Goal: Task Accomplishment & Management: Complete application form

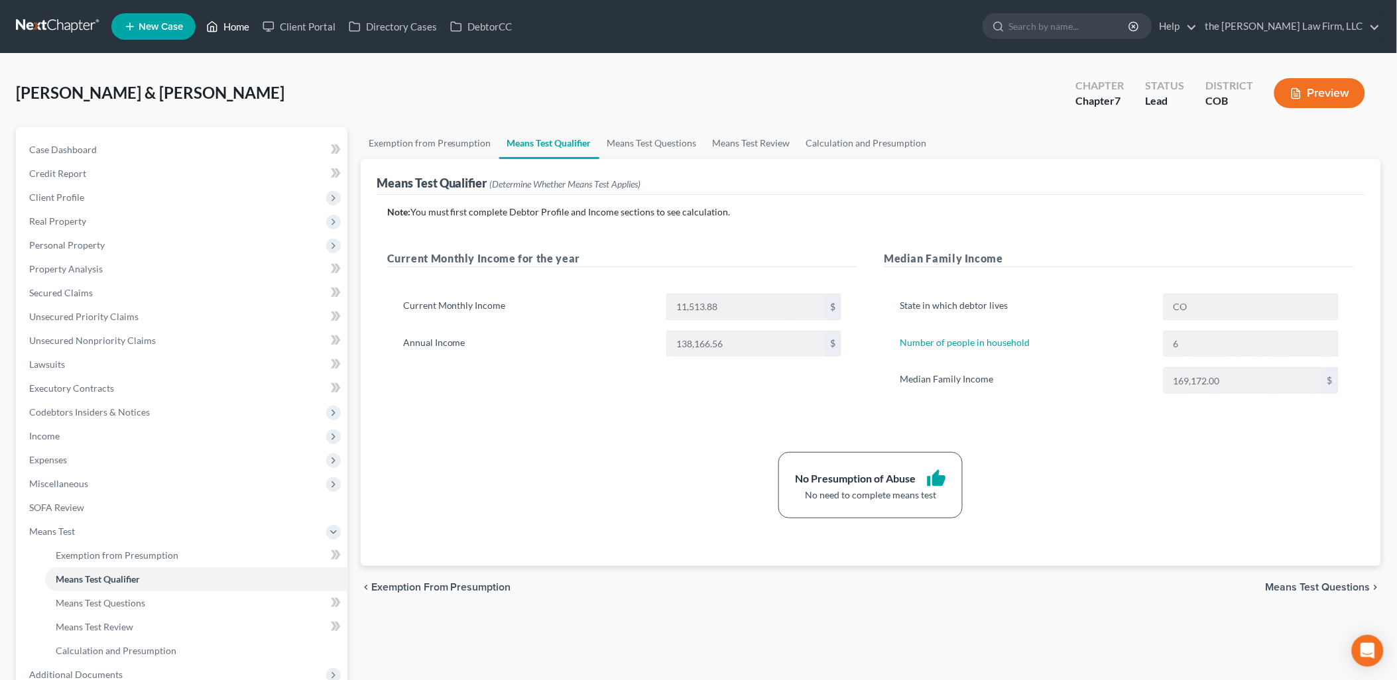
click at [215, 31] on icon at bounding box center [212, 27] width 9 height 10
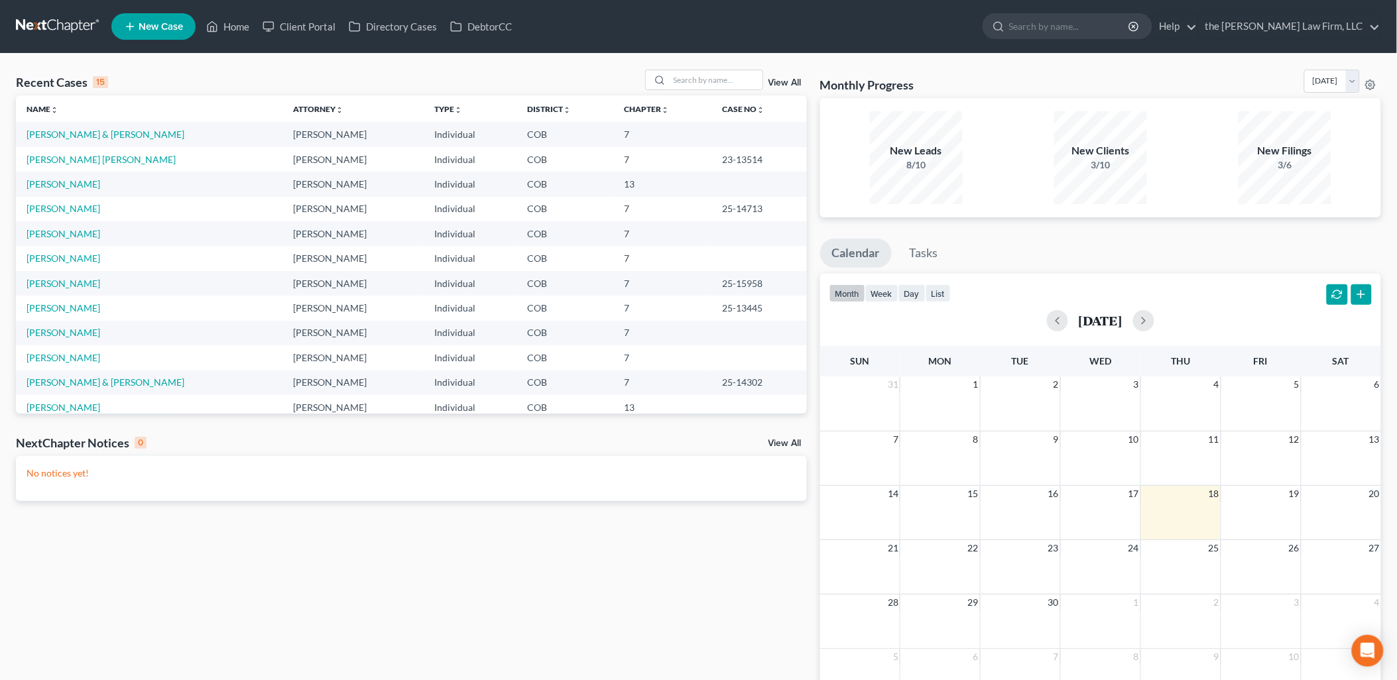
click at [60, 176] on td "[PERSON_NAME]" at bounding box center [149, 184] width 266 height 25
click at [61, 180] on link "[PERSON_NAME]" at bounding box center [64, 183] width 74 height 11
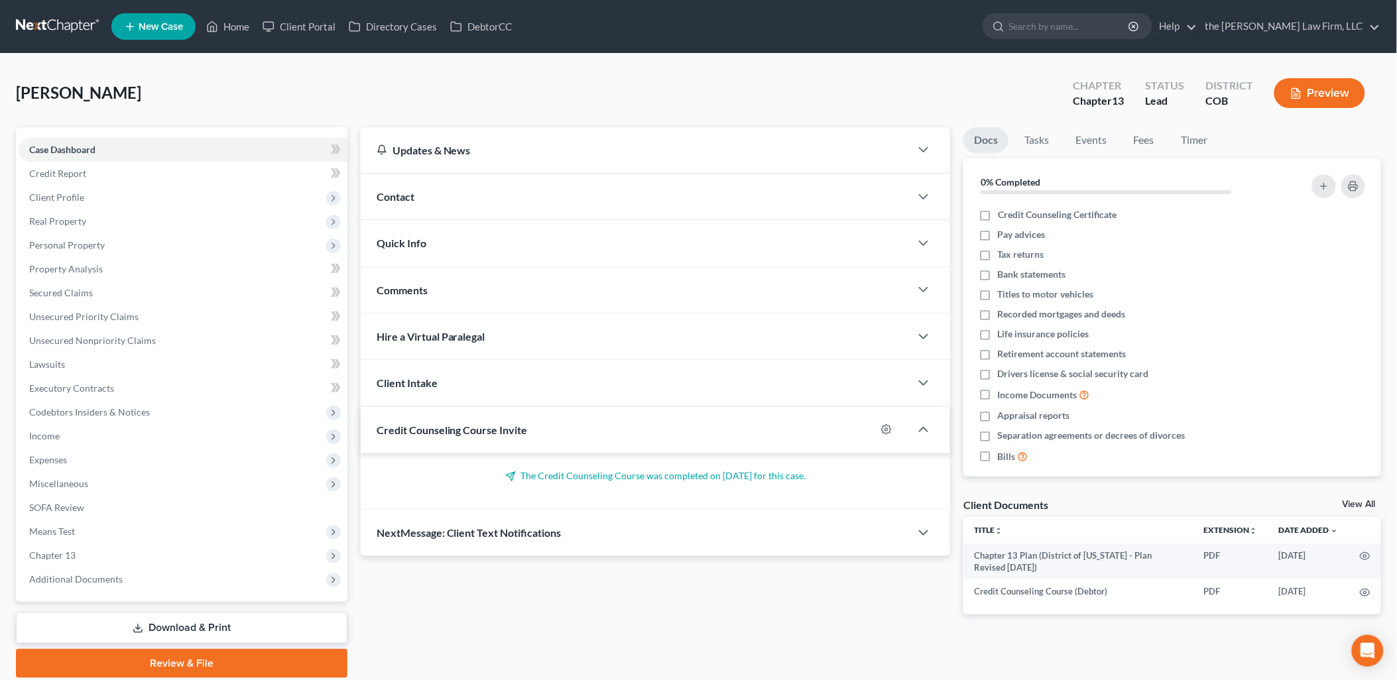
drag, startPoint x: 178, startPoint y: 669, endPoint x: 341, endPoint y: 679, distance: 164.0
click at [178, 669] on link "Review & File" at bounding box center [181, 663] width 331 height 29
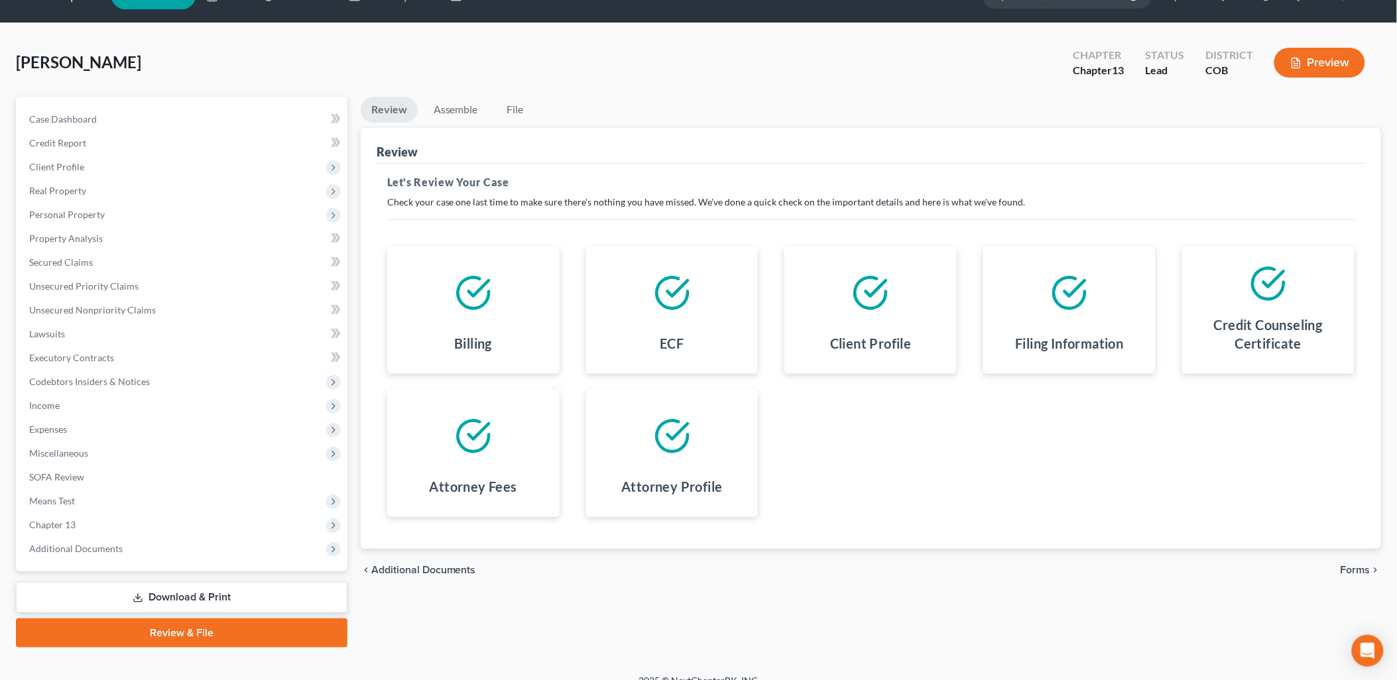
scroll to position [46, 0]
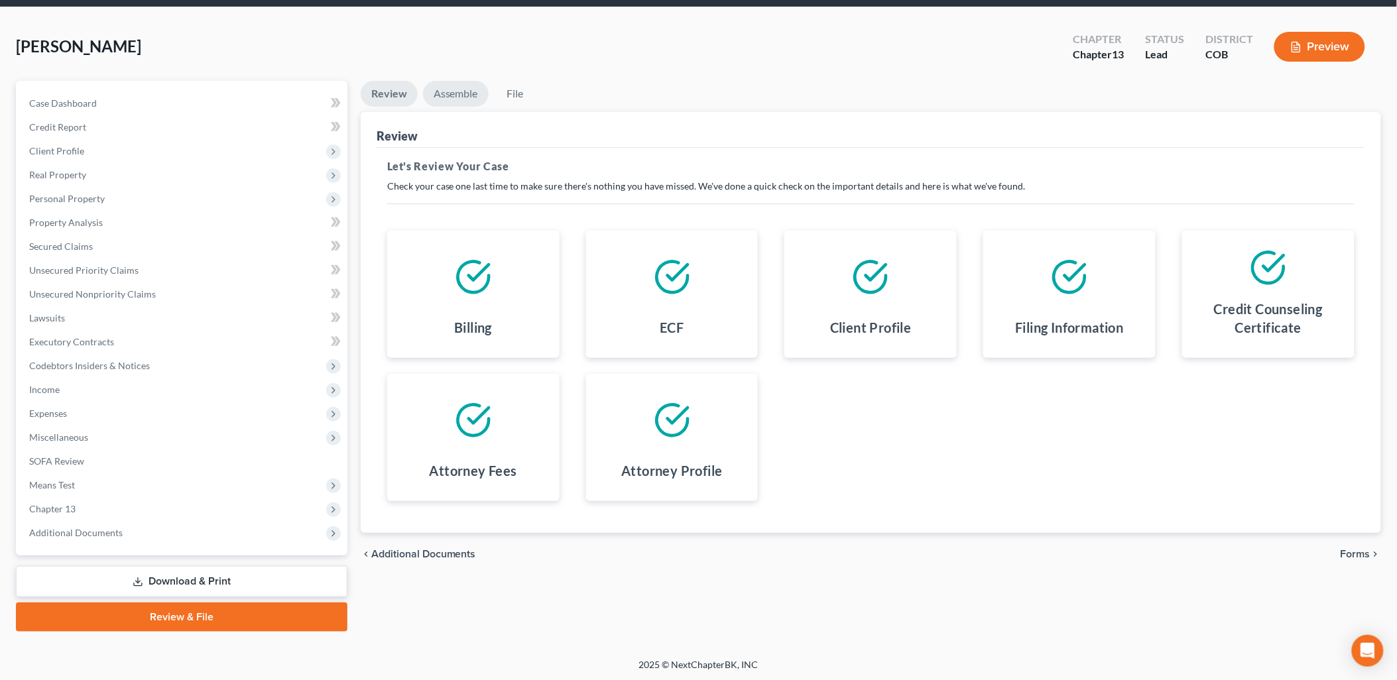
click at [460, 101] on link "Assemble" at bounding box center [456, 94] width 66 height 26
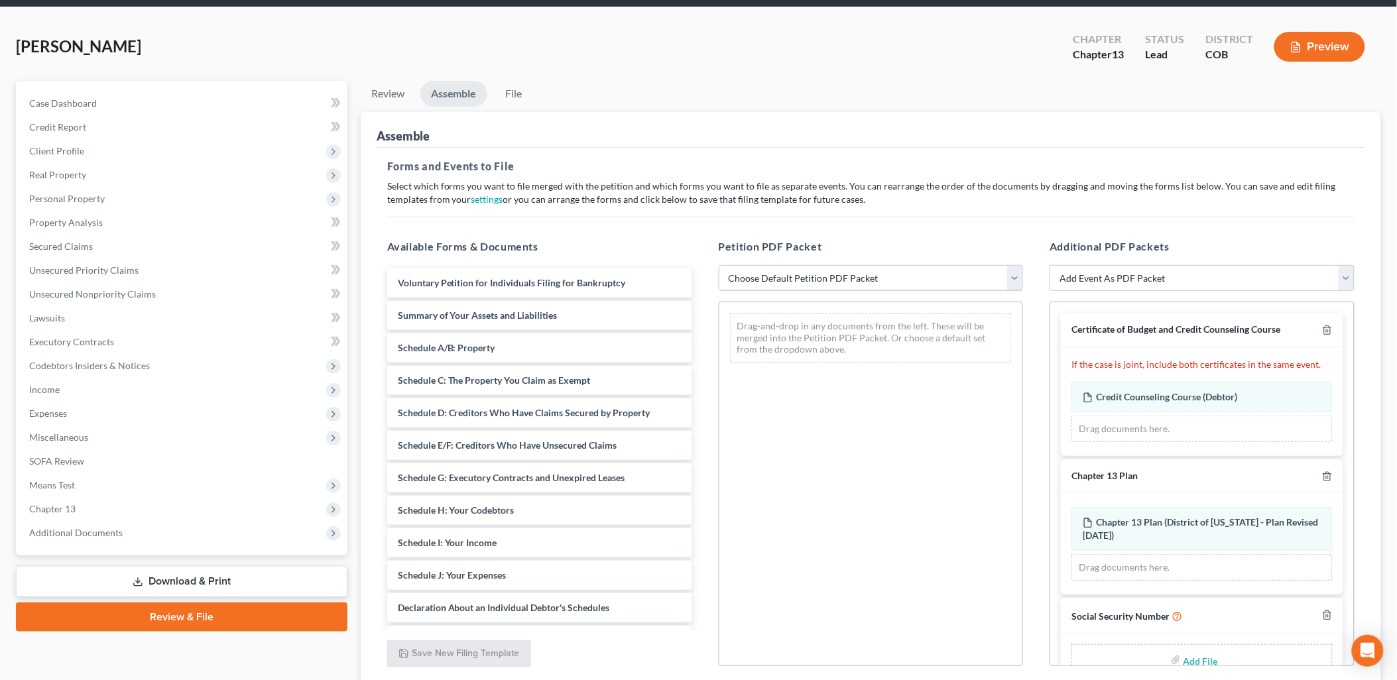
click at [885, 279] on select "Choose Default Petition PDF Packet Emergency Filing (Voluntary Petition and Cre…" at bounding box center [870, 278] width 305 height 27
select select "1"
click at [718, 265] on select "Choose Default Petition PDF Packet Emergency Filing (Voluntary Petition and Cre…" at bounding box center [870, 278] width 305 height 27
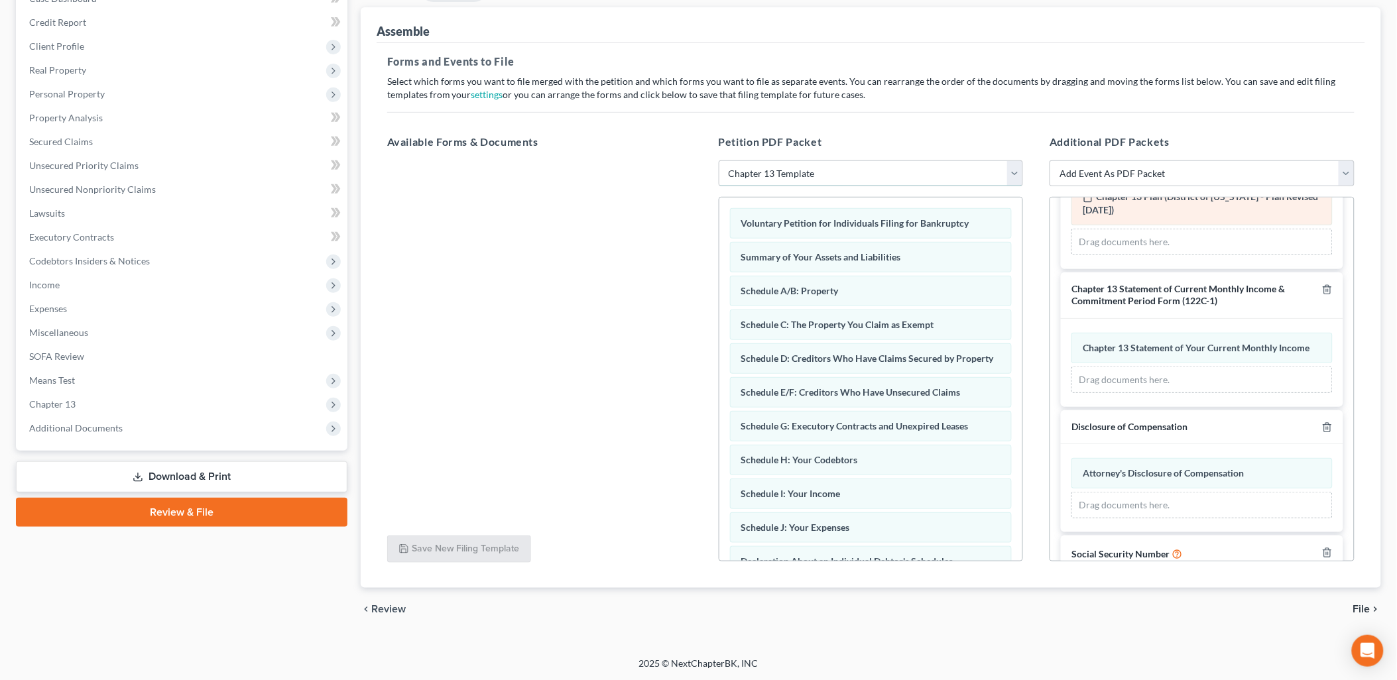
scroll to position [309, 0]
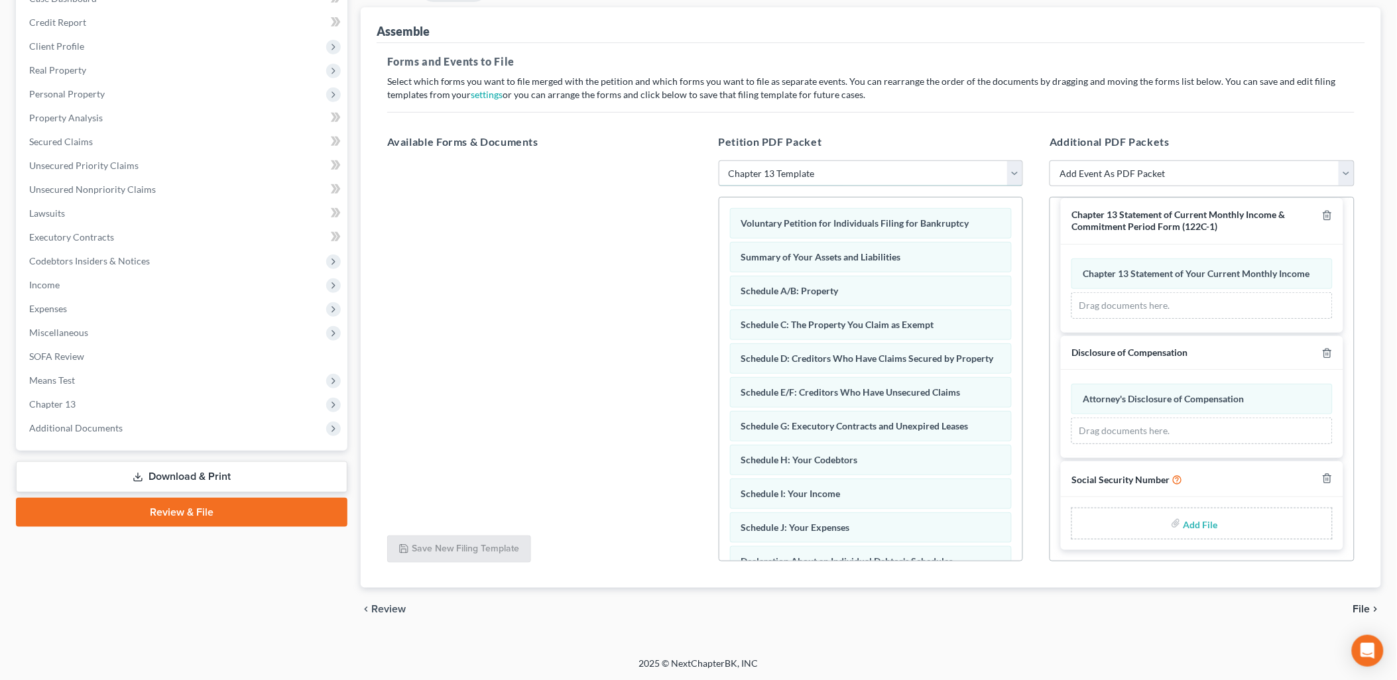
type input "C:\fakepath\Statement Regarding Social Security Numbers.pdf"
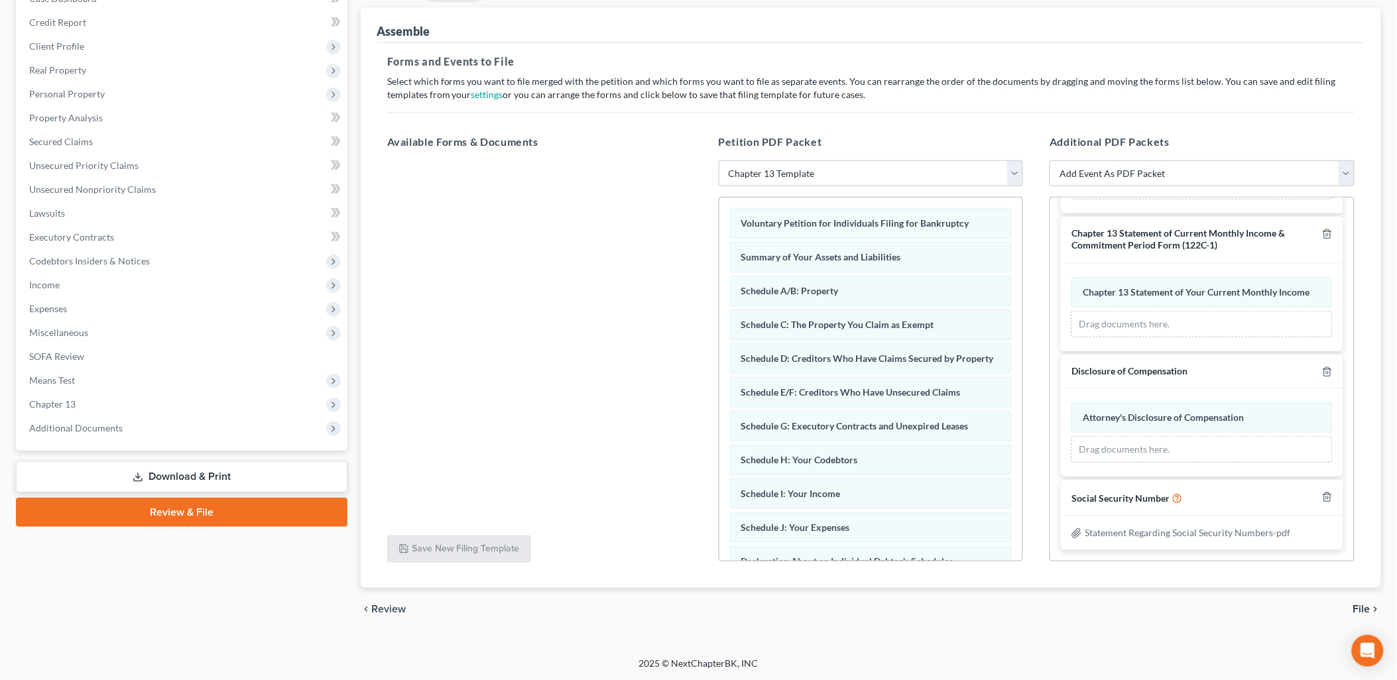
click at [1357, 606] on span "File" at bounding box center [1361, 609] width 17 height 11
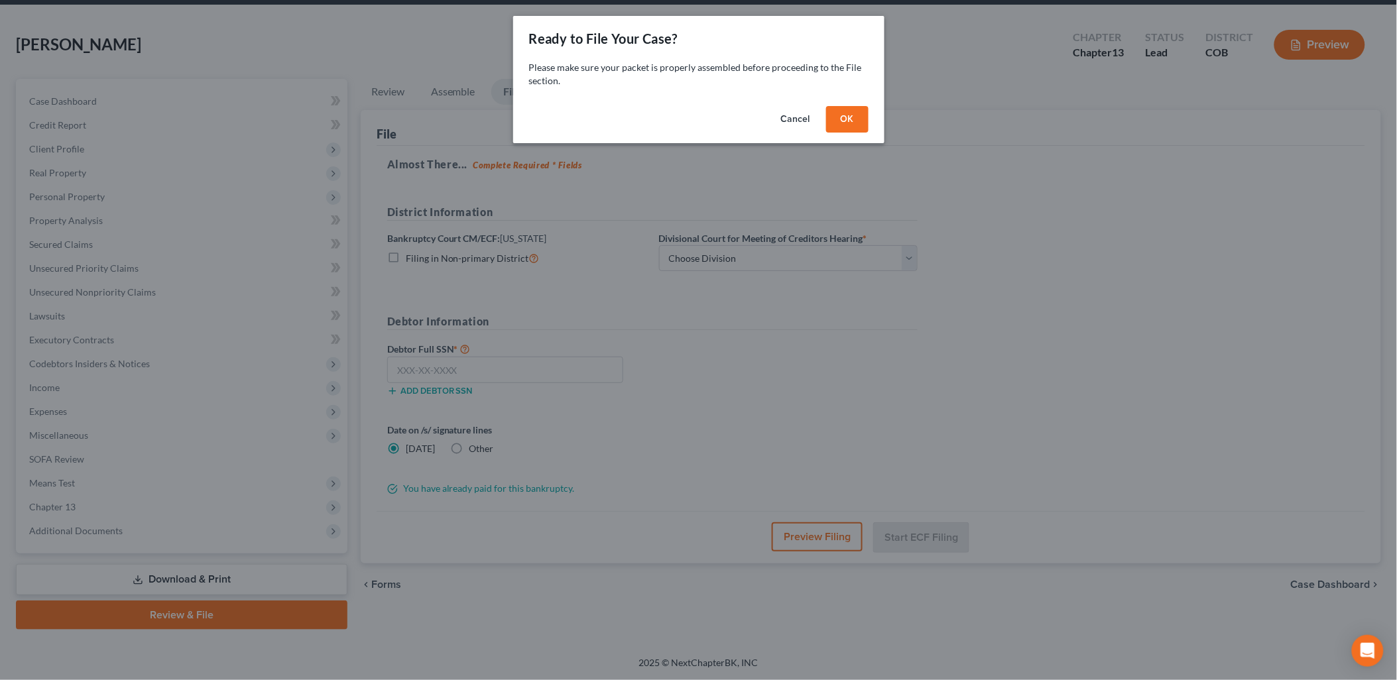
scroll to position [46, 0]
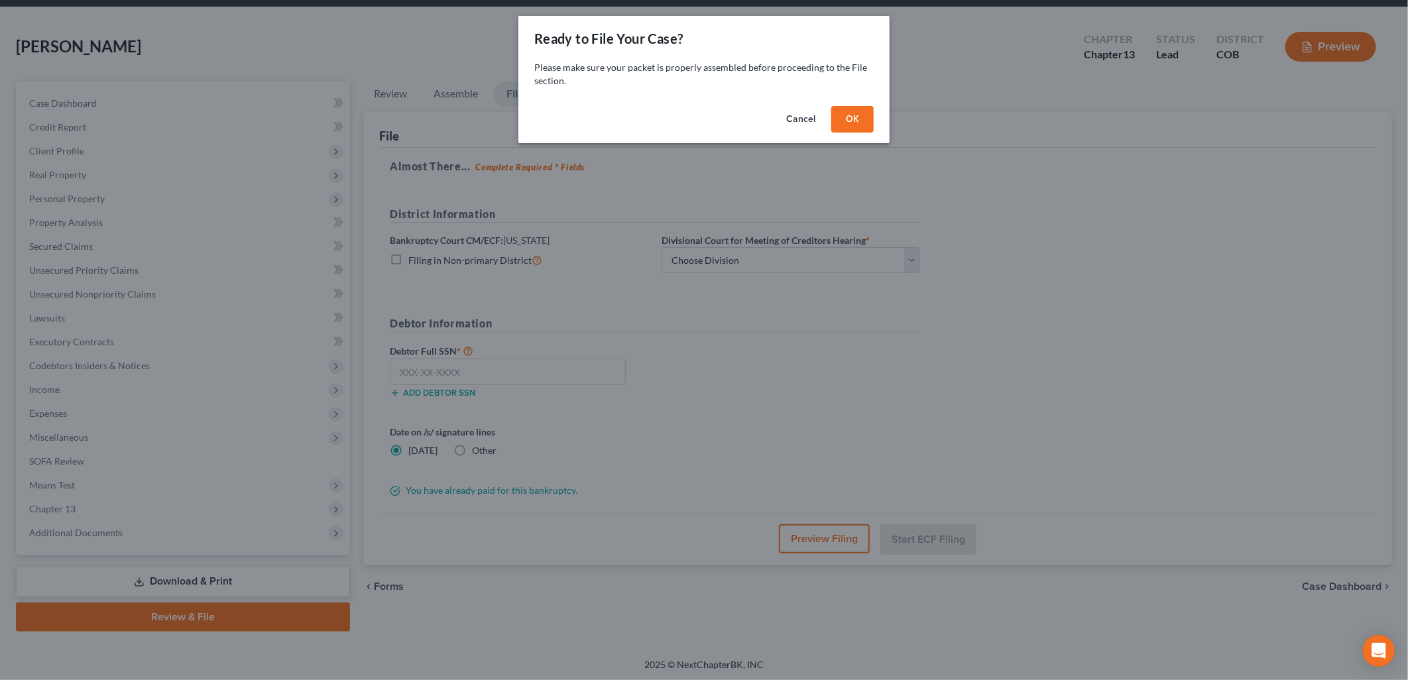
click at [868, 114] on button "OK" at bounding box center [852, 119] width 42 height 27
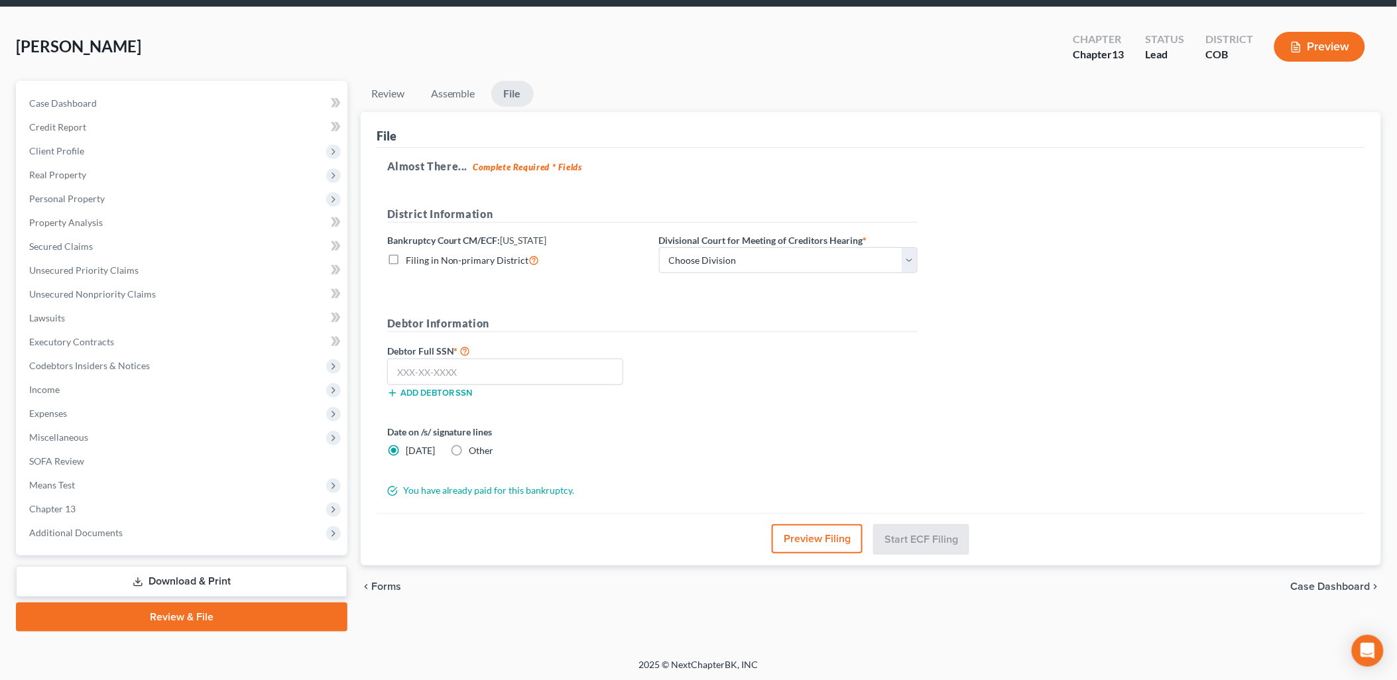
click at [589, 357] on label "Debtor Full SSN *" at bounding box center [516, 351] width 272 height 16
click at [588, 376] on input "text" at bounding box center [505, 372] width 236 height 27
type input "601-56-4265"
drag, startPoint x: 876, startPoint y: 260, endPoint x: 869, endPoint y: 270, distance: 11.4
click at [876, 260] on select "Choose Division [GEOGRAPHIC_DATA]" at bounding box center [788, 260] width 258 height 27
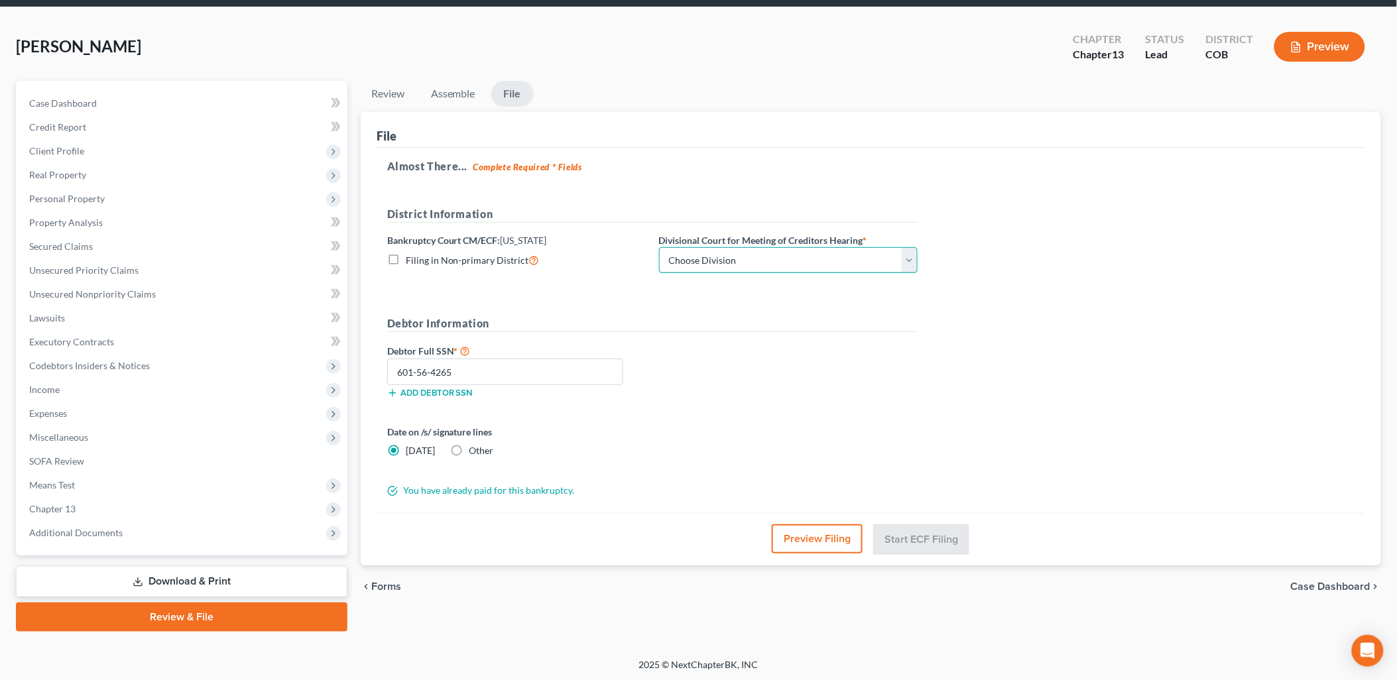
select select "0"
click at [659, 247] on select "Choose Division [GEOGRAPHIC_DATA]" at bounding box center [788, 260] width 258 height 27
click at [948, 548] on button "Start ECF Filing" at bounding box center [921, 538] width 95 height 29
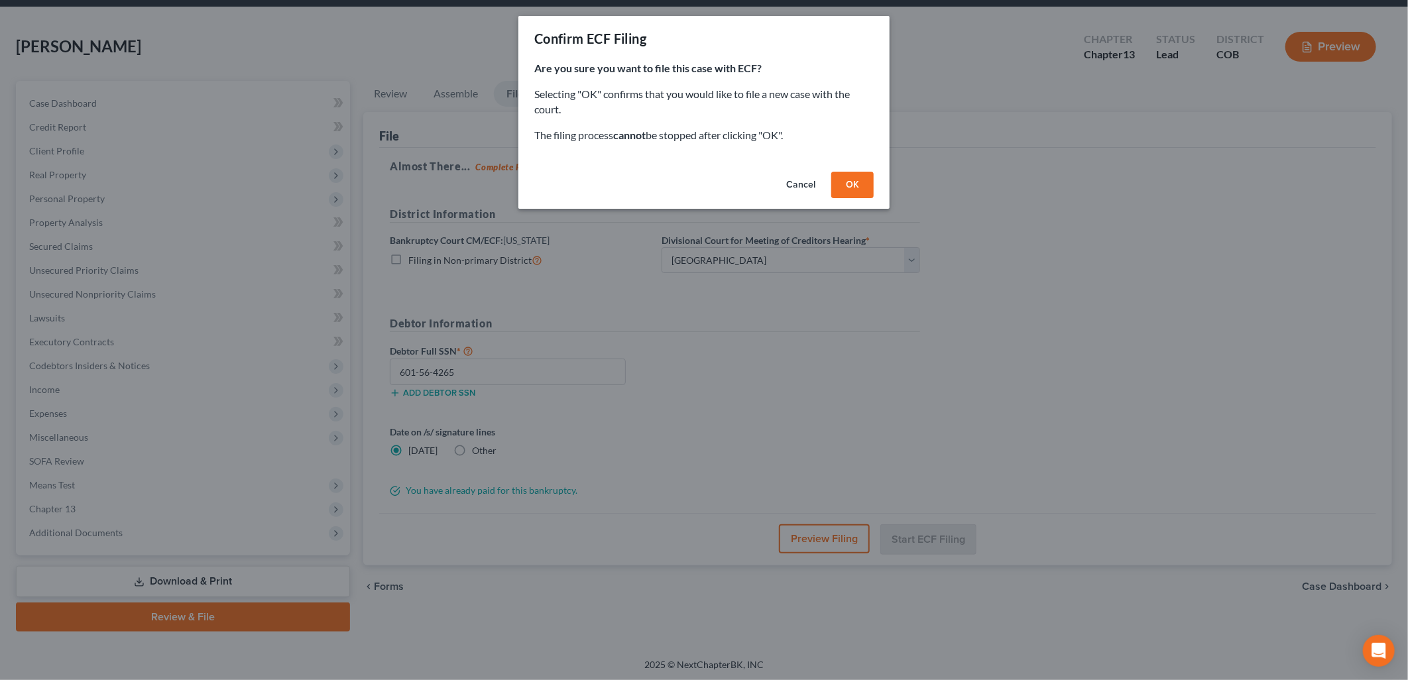
click at [851, 179] on button "OK" at bounding box center [852, 185] width 42 height 27
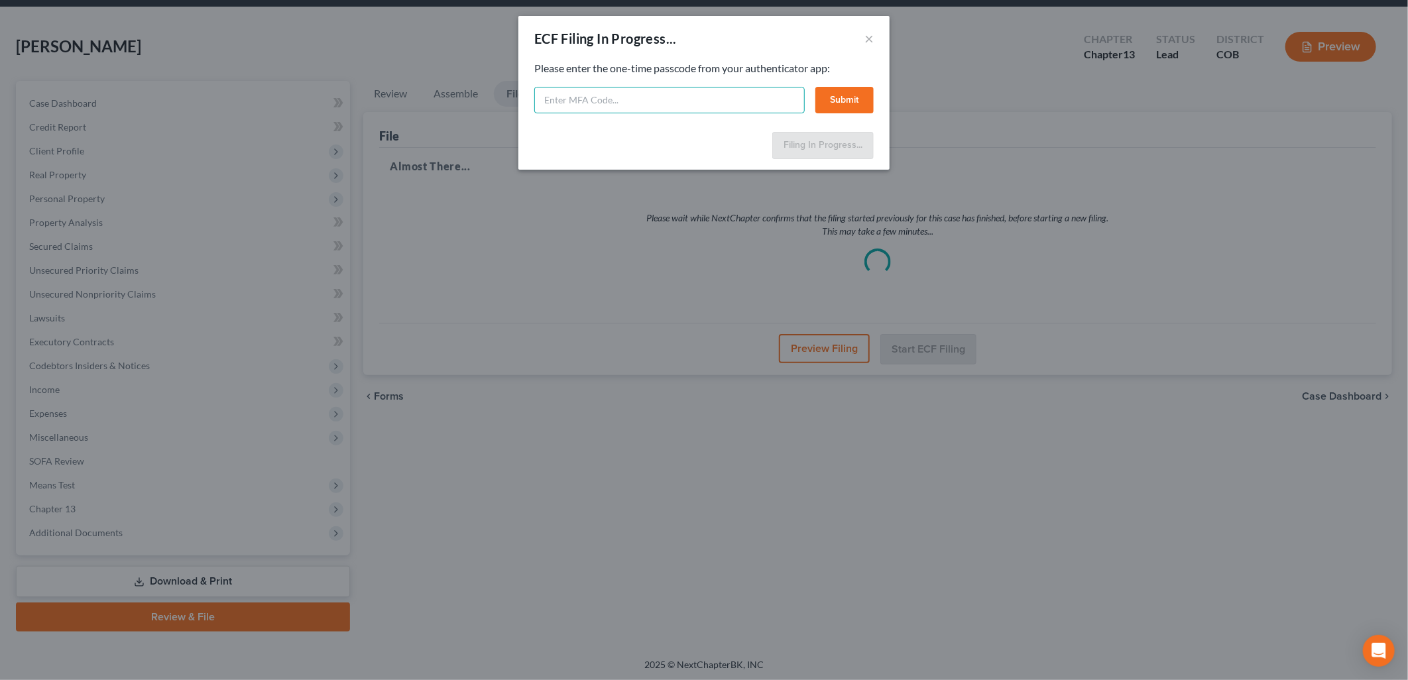
click at [776, 98] on input "text" at bounding box center [669, 100] width 270 height 27
type input "613578"
click at [856, 102] on button "Submit" at bounding box center [844, 100] width 58 height 27
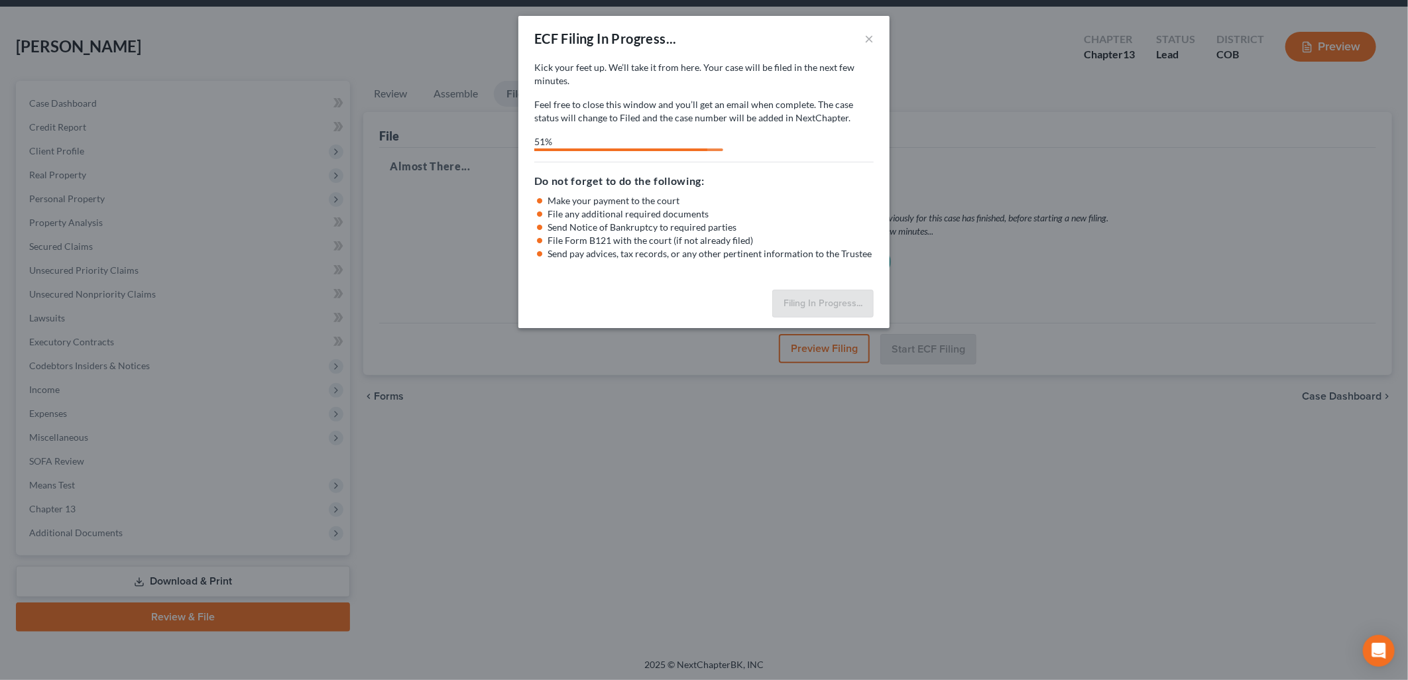
select select "0"
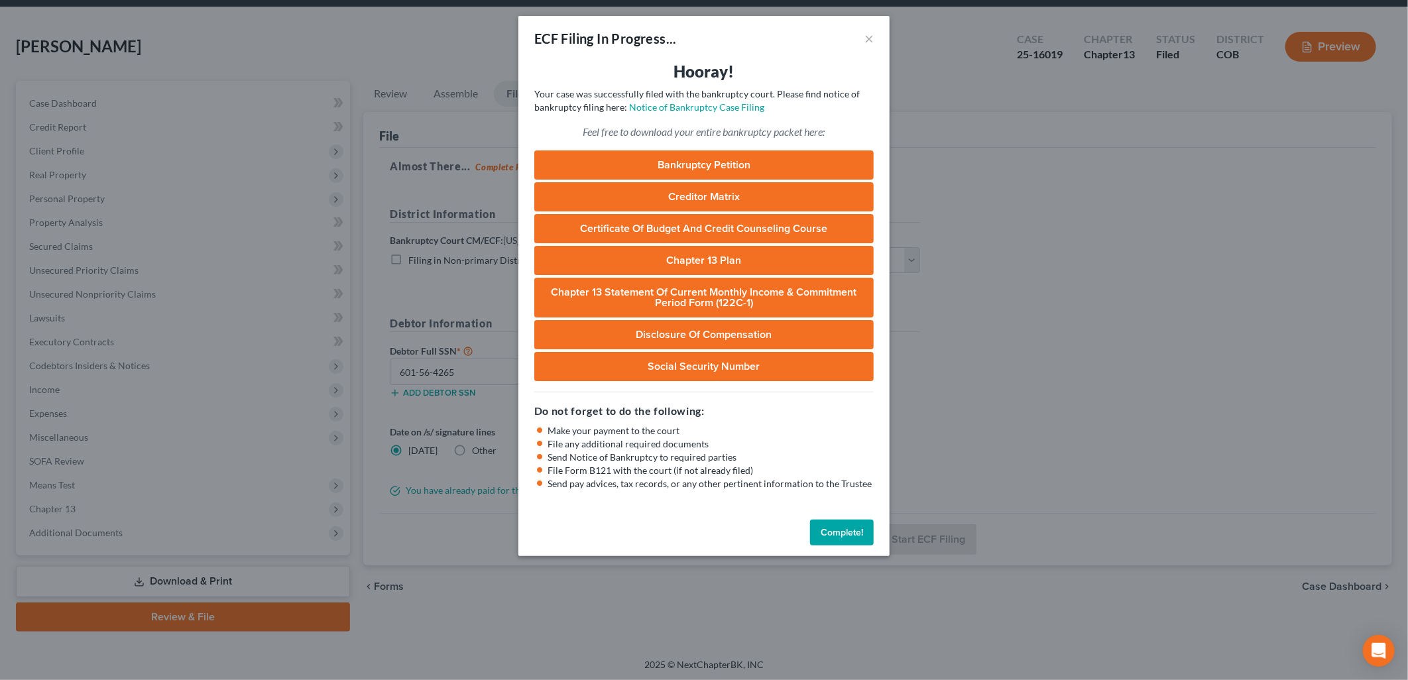
click at [852, 528] on button "Complete!" at bounding box center [842, 533] width 64 height 27
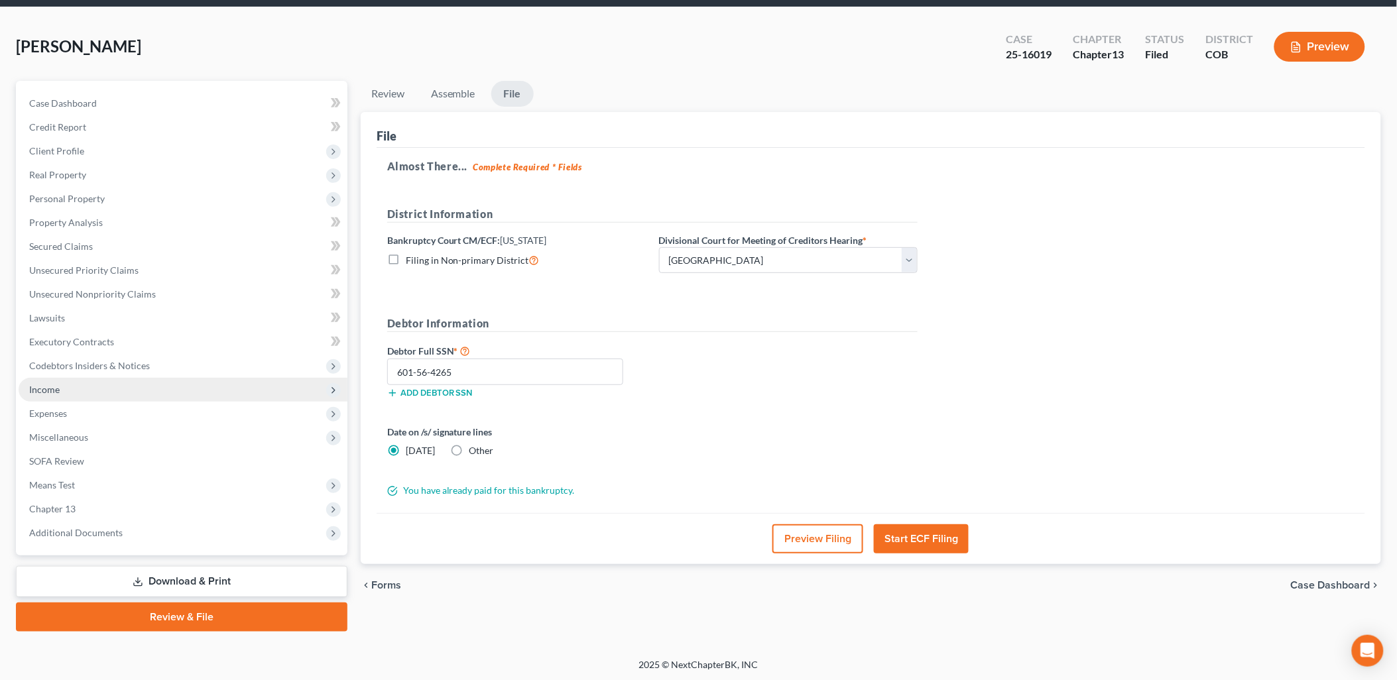
click at [89, 391] on span "Income" at bounding box center [183, 390] width 329 height 24
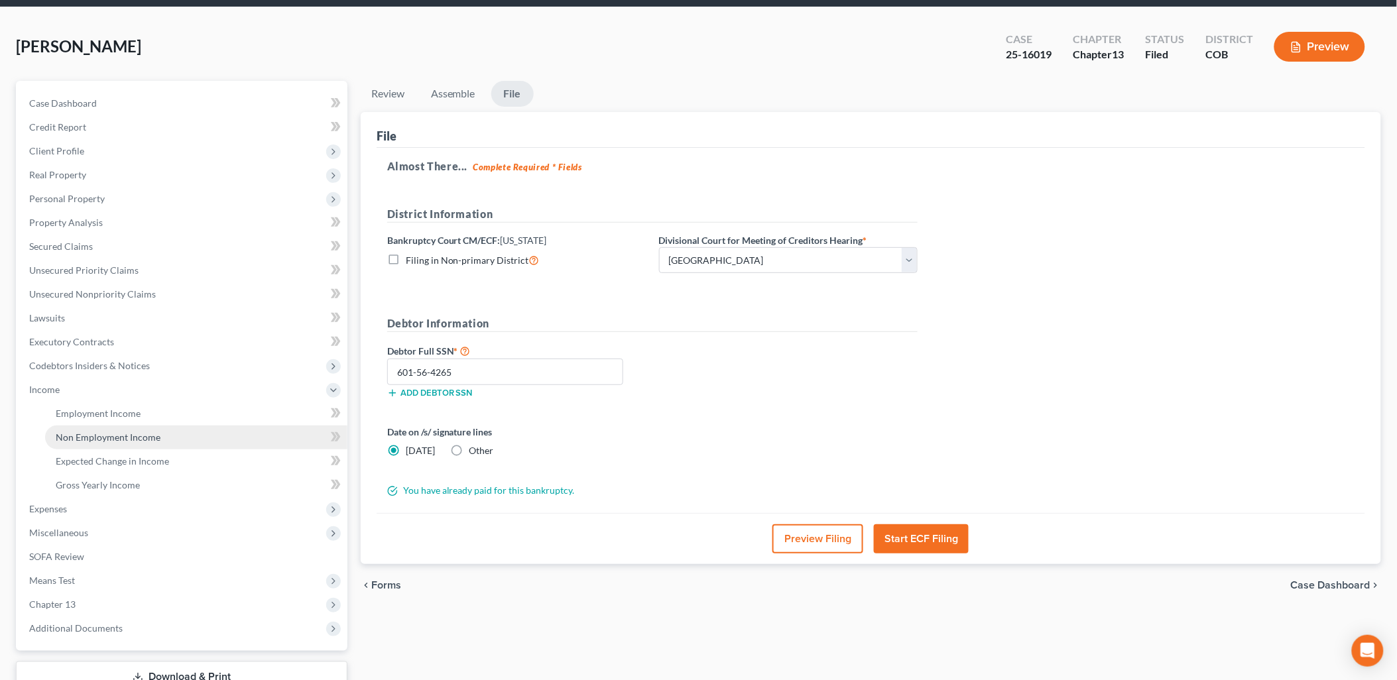
click at [127, 434] on span "Non Employment Income" at bounding box center [108, 436] width 105 height 11
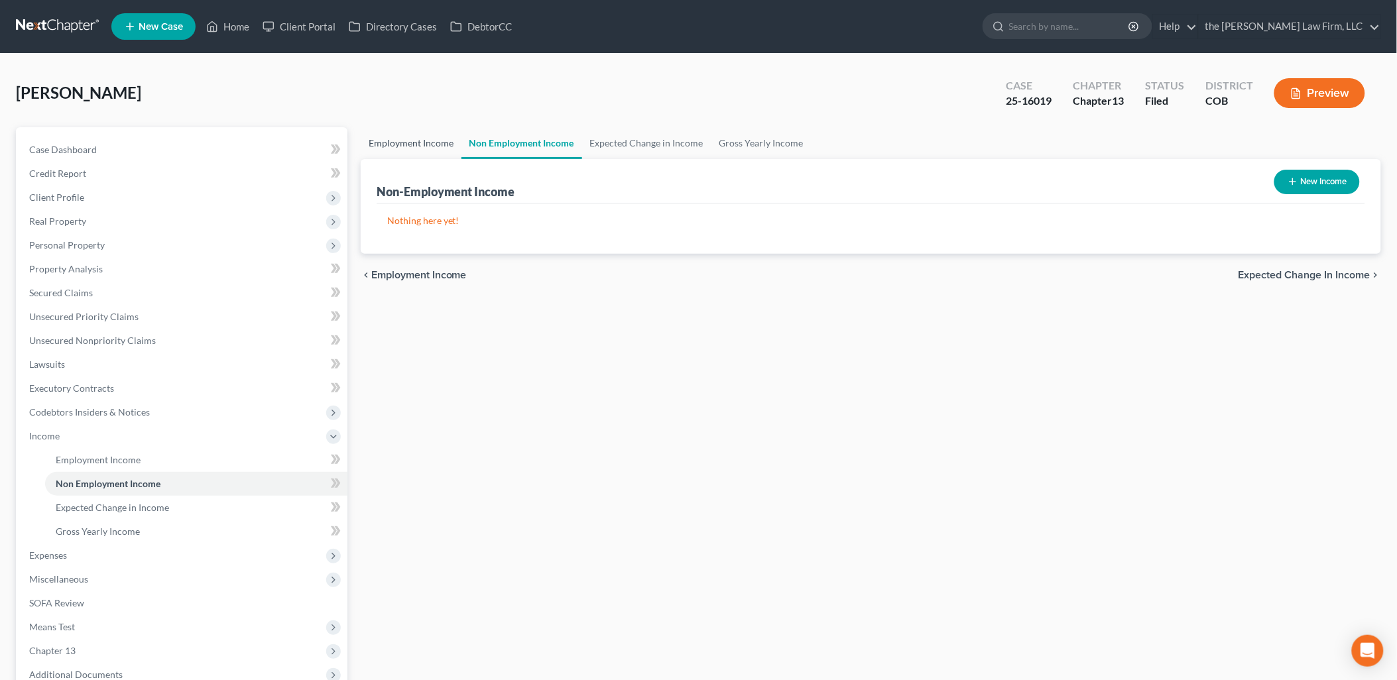
click at [428, 146] on link "Employment Income" at bounding box center [411, 143] width 101 height 32
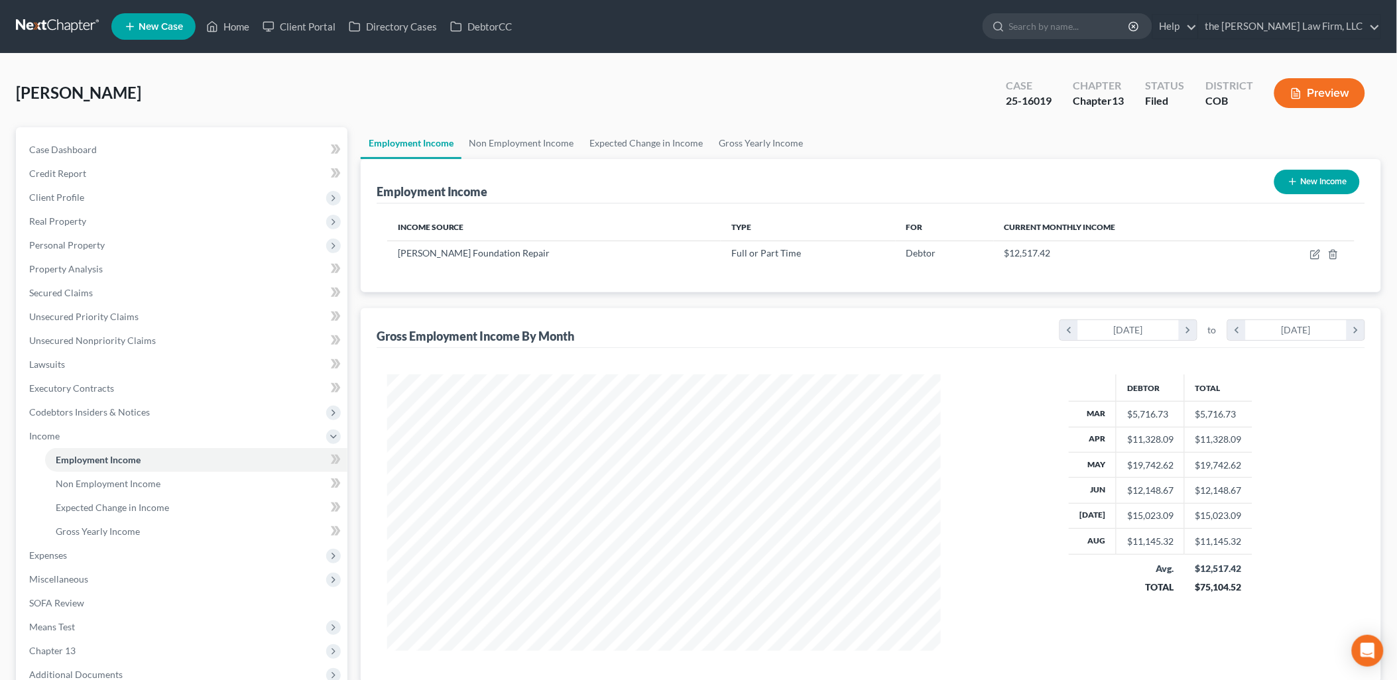
scroll to position [276, 580]
click at [521, 141] on link "Non Employment Income" at bounding box center [521, 143] width 121 height 32
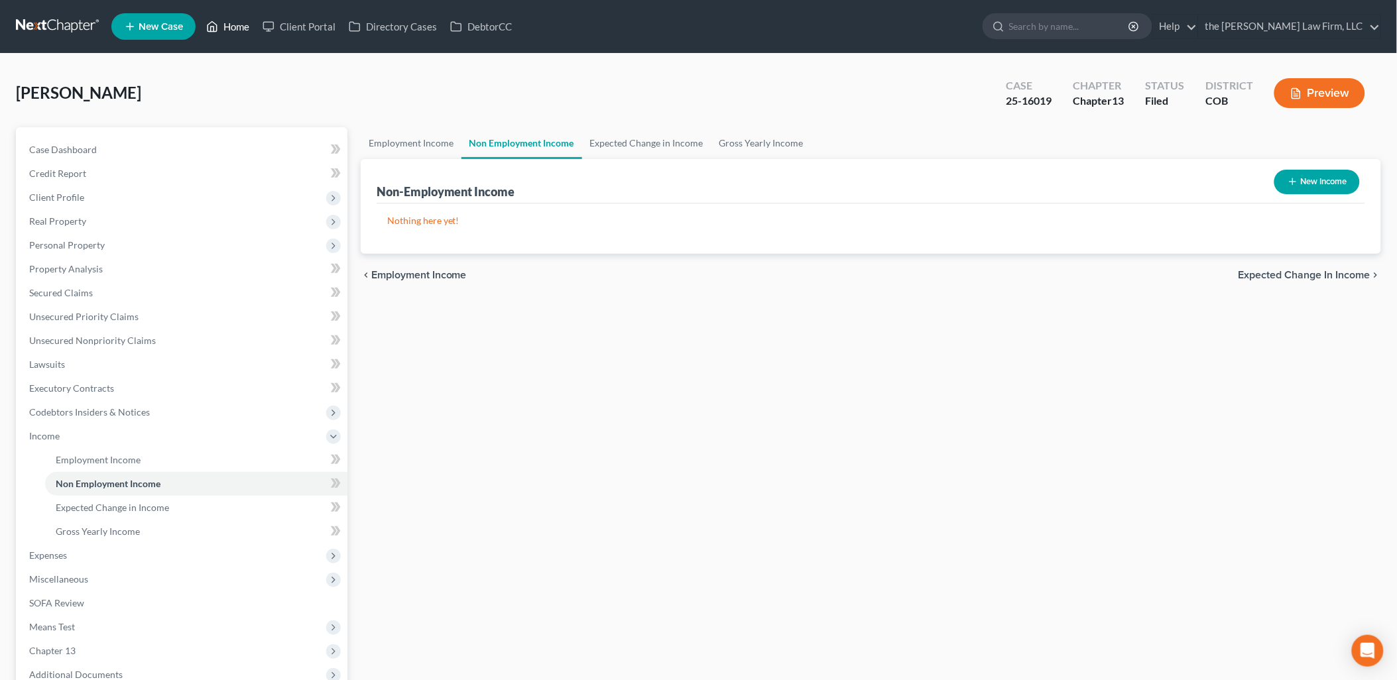
click at [231, 25] on link "Home" at bounding box center [228, 27] width 56 height 24
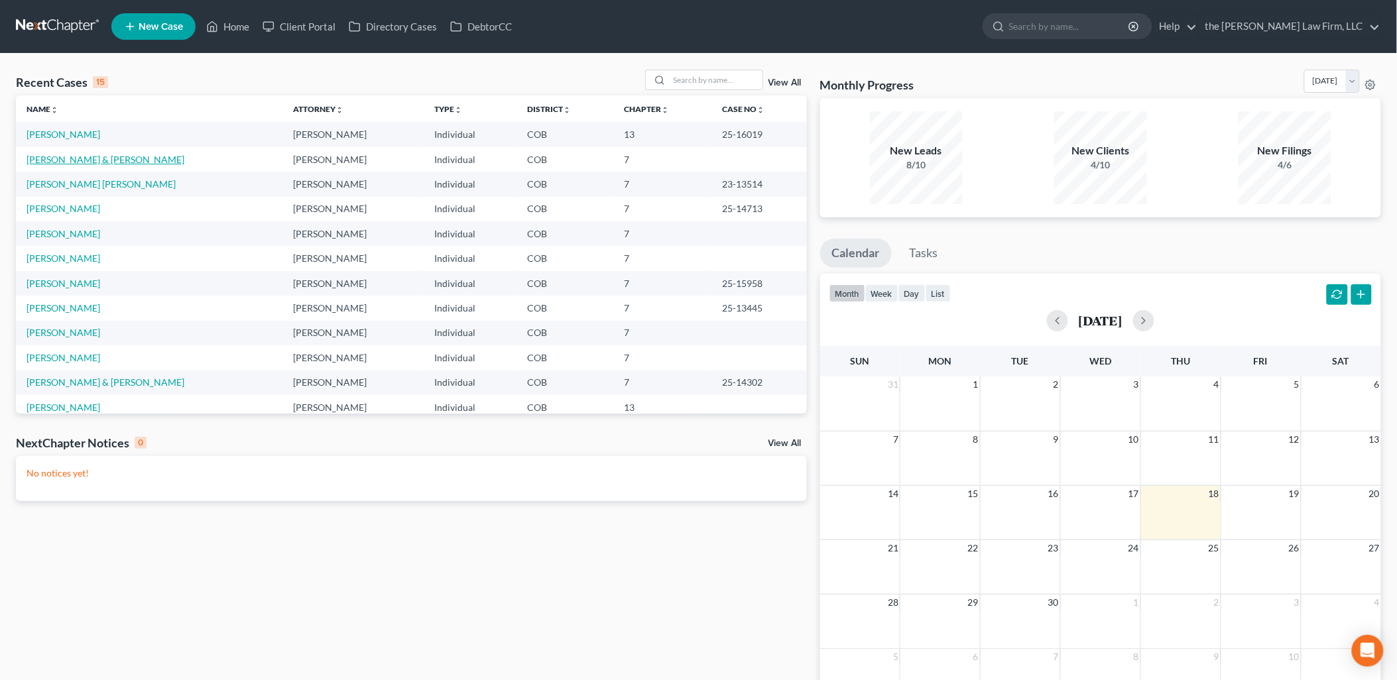
click at [87, 157] on link "[PERSON_NAME] & [PERSON_NAME]" at bounding box center [106, 159] width 158 height 11
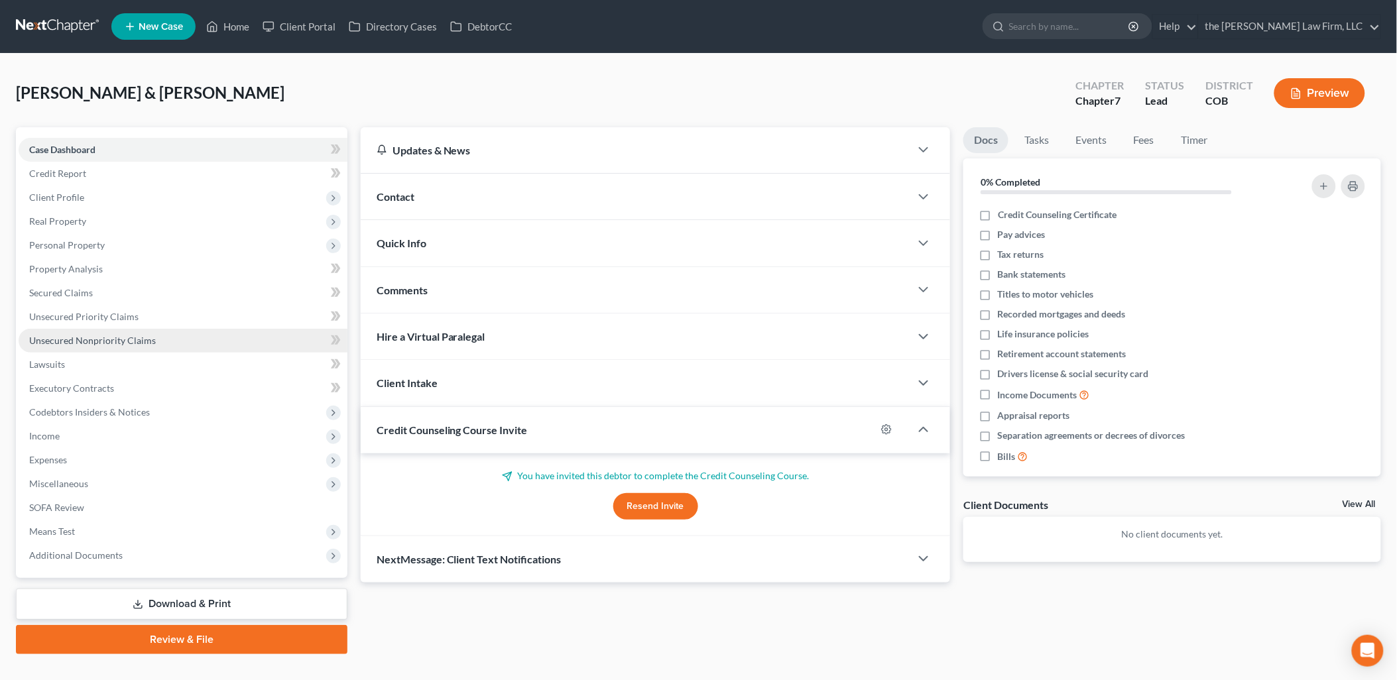
click at [74, 329] on link "Unsecured Nonpriority Claims" at bounding box center [183, 341] width 329 height 24
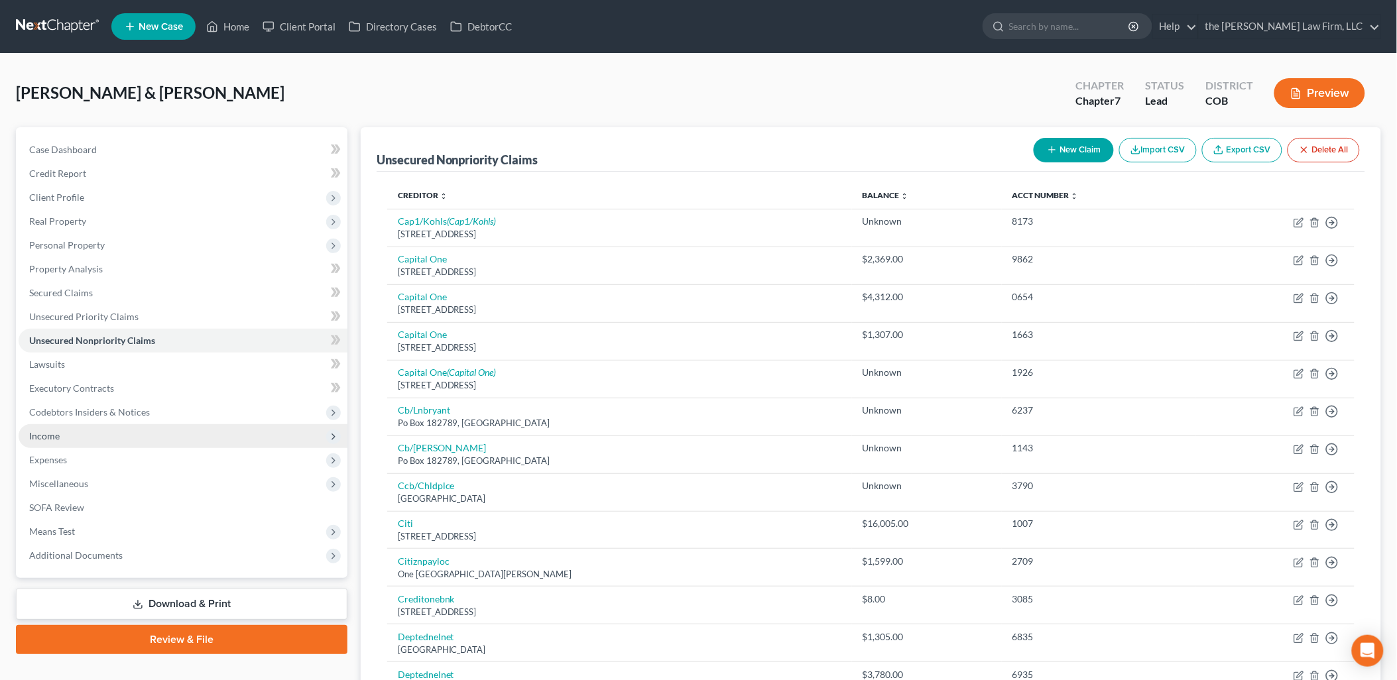
click at [48, 437] on span "Income" at bounding box center [44, 435] width 30 height 11
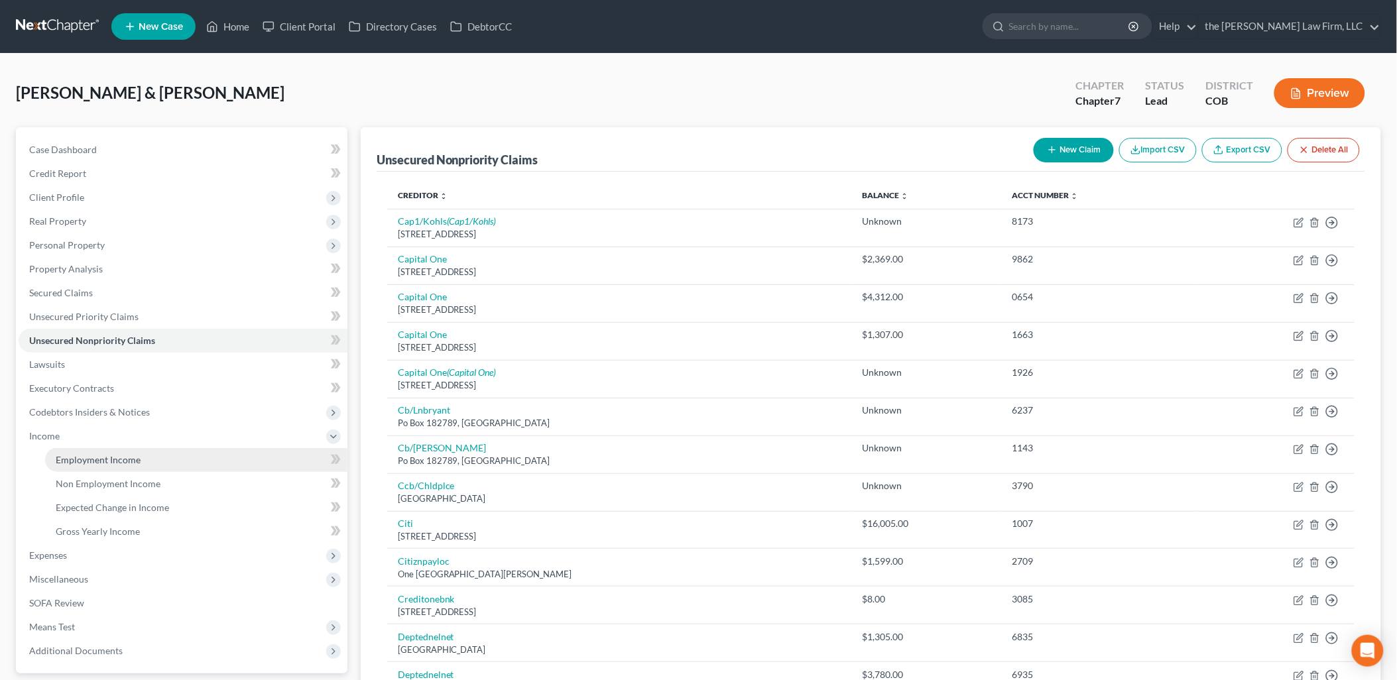
click at [89, 455] on span "Employment Income" at bounding box center [98, 459] width 85 height 11
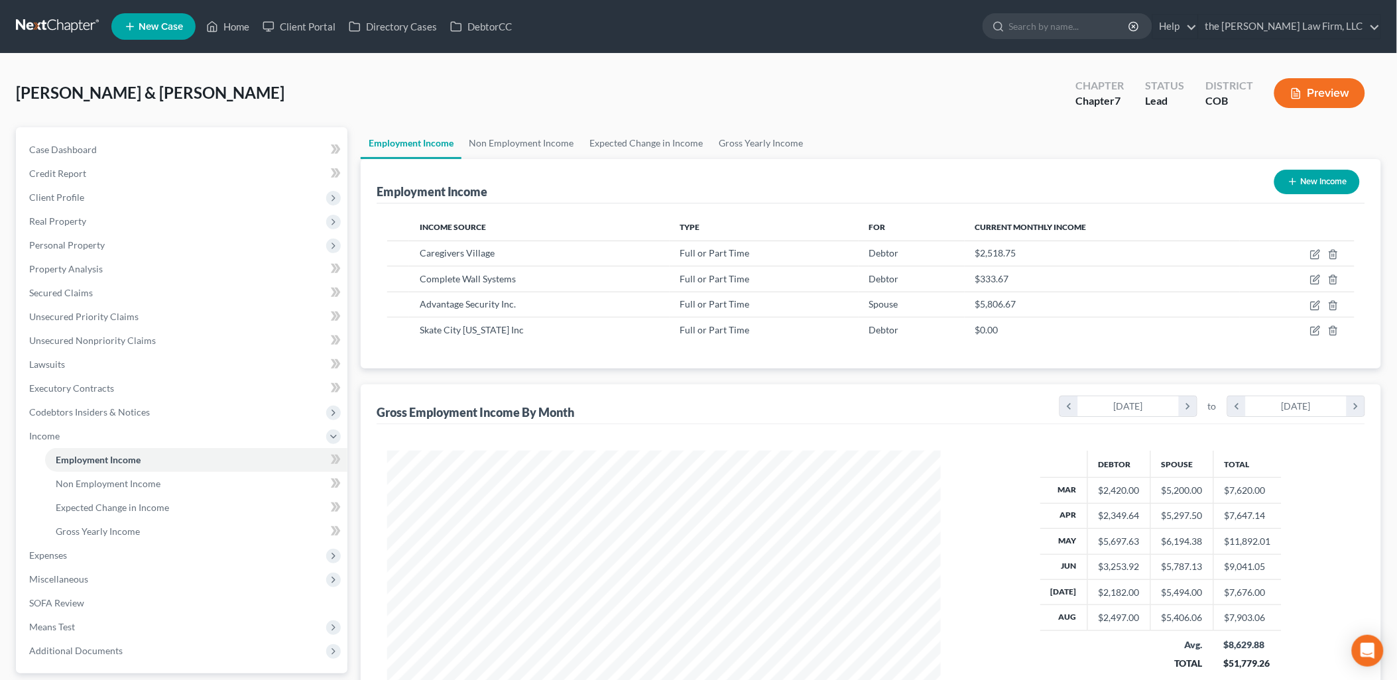
scroll to position [276, 580]
click at [541, 139] on link "Non Employment Income" at bounding box center [521, 143] width 121 height 32
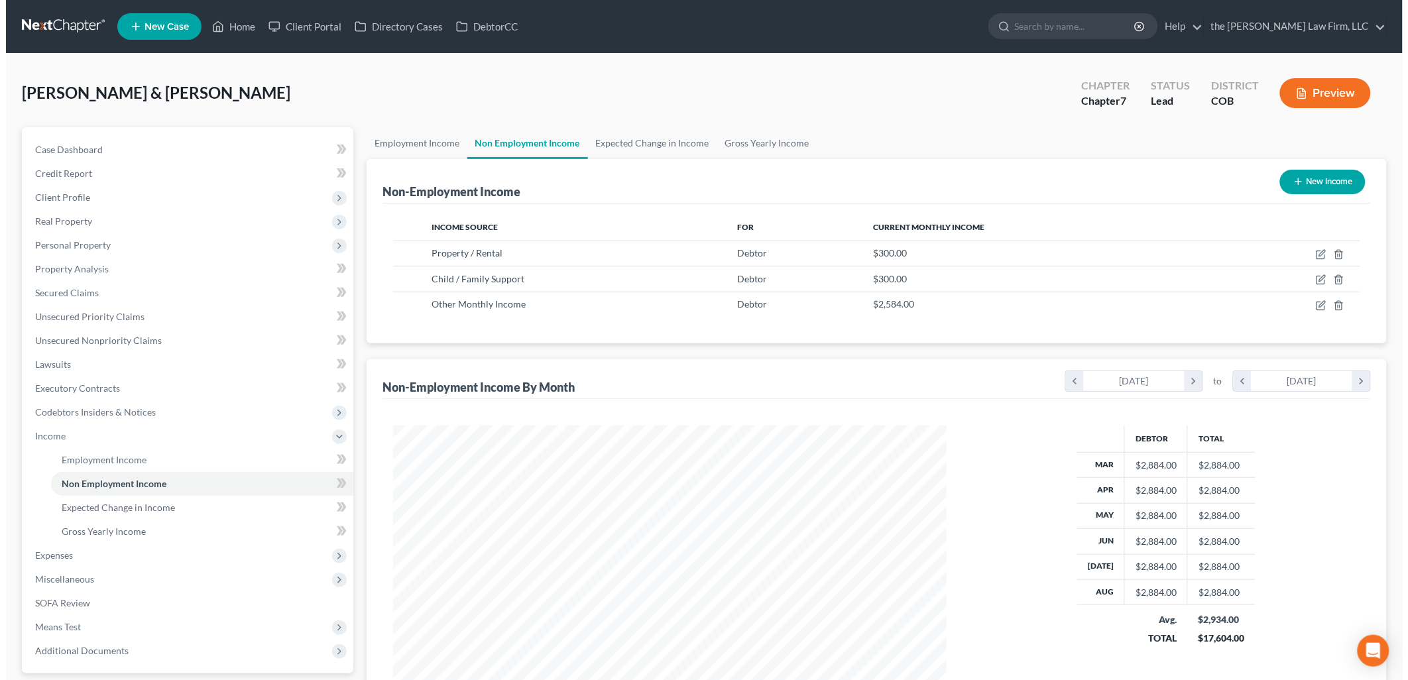
scroll to position [276, 580]
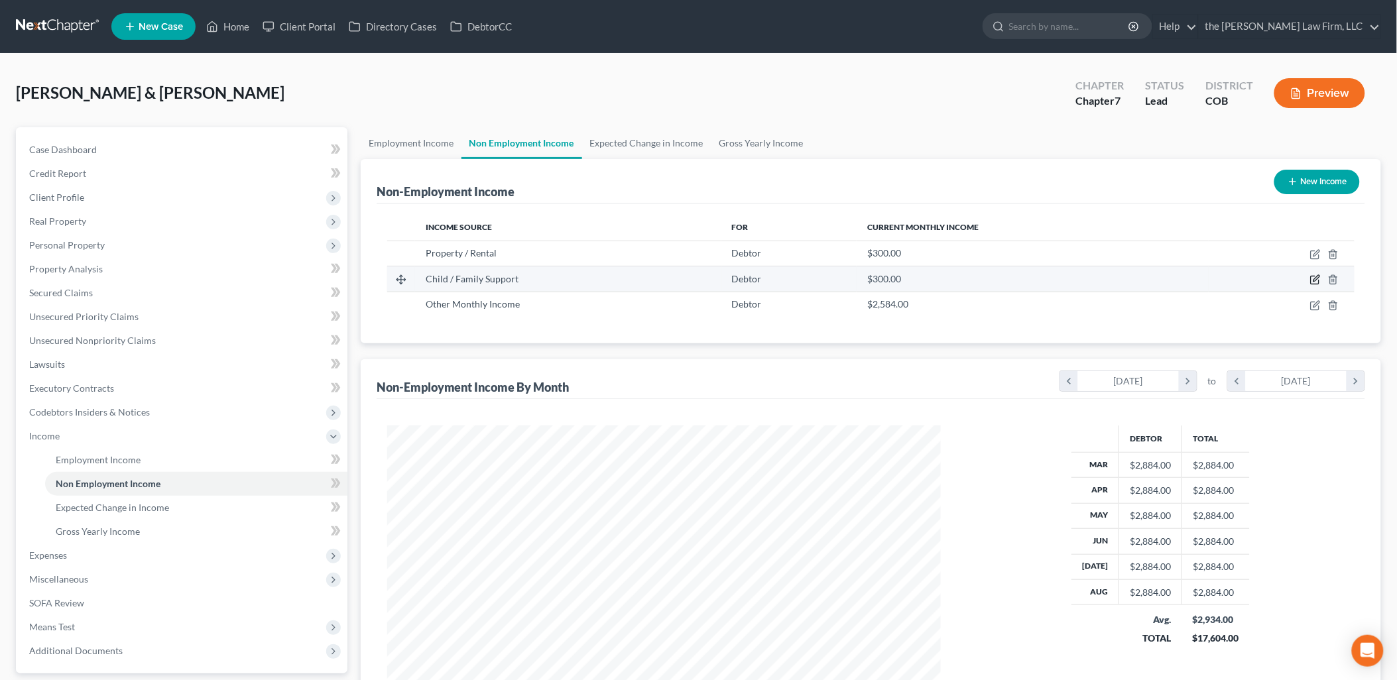
click at [1316, 277] on icon "button" at bounding box center [1316, 279] width 6 height 6
select select "7"
select select "0"
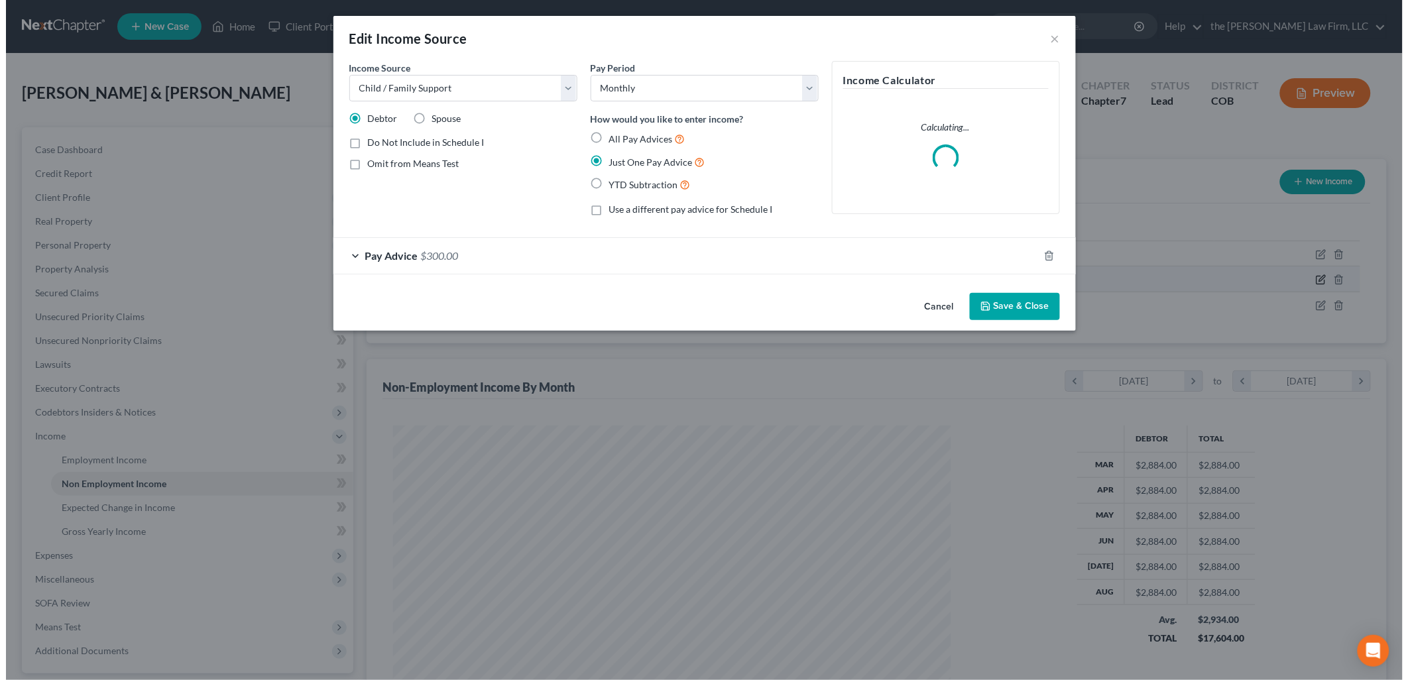
scroll to position [279, 585]
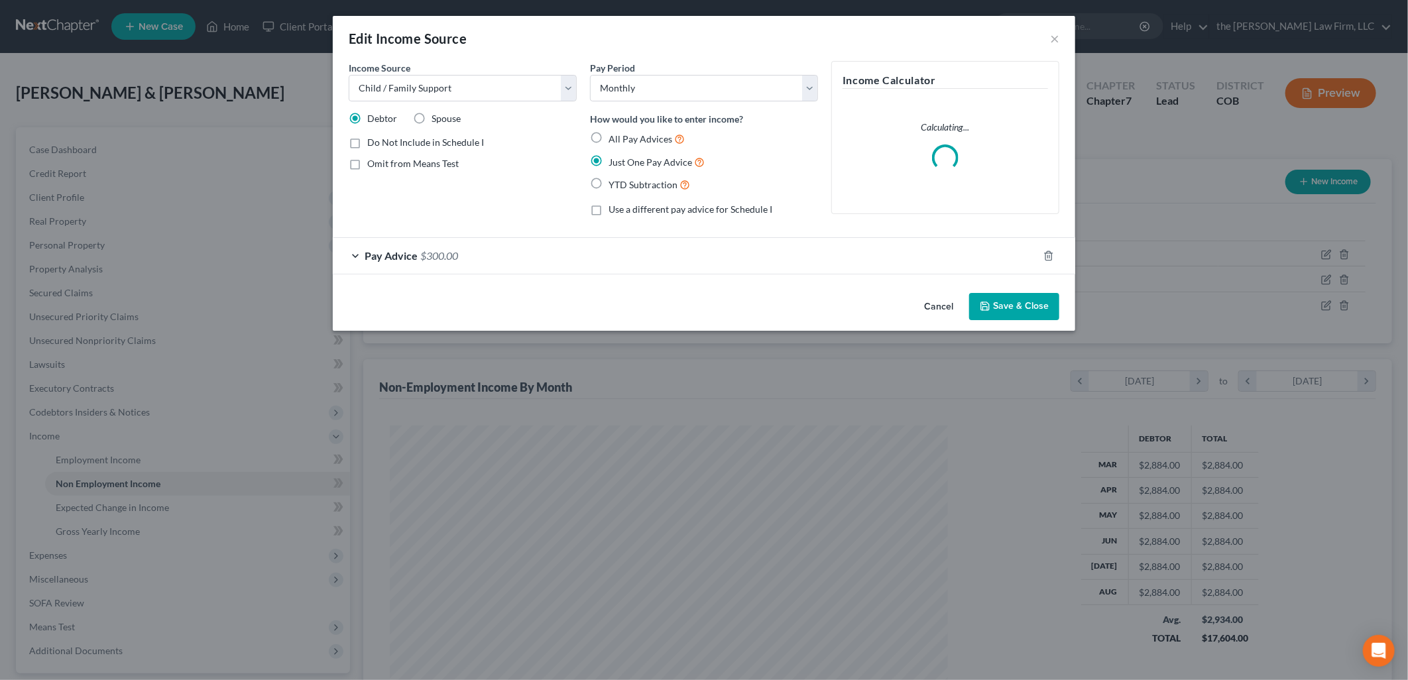
click at [608, 135] on label "All Pay Advices" at bounding box center [646, 138] width 76 height 15
click at [614, 135] on input "All Pay Advices" at bounding box center [618, 135] width 9 height 9
radio input "true"
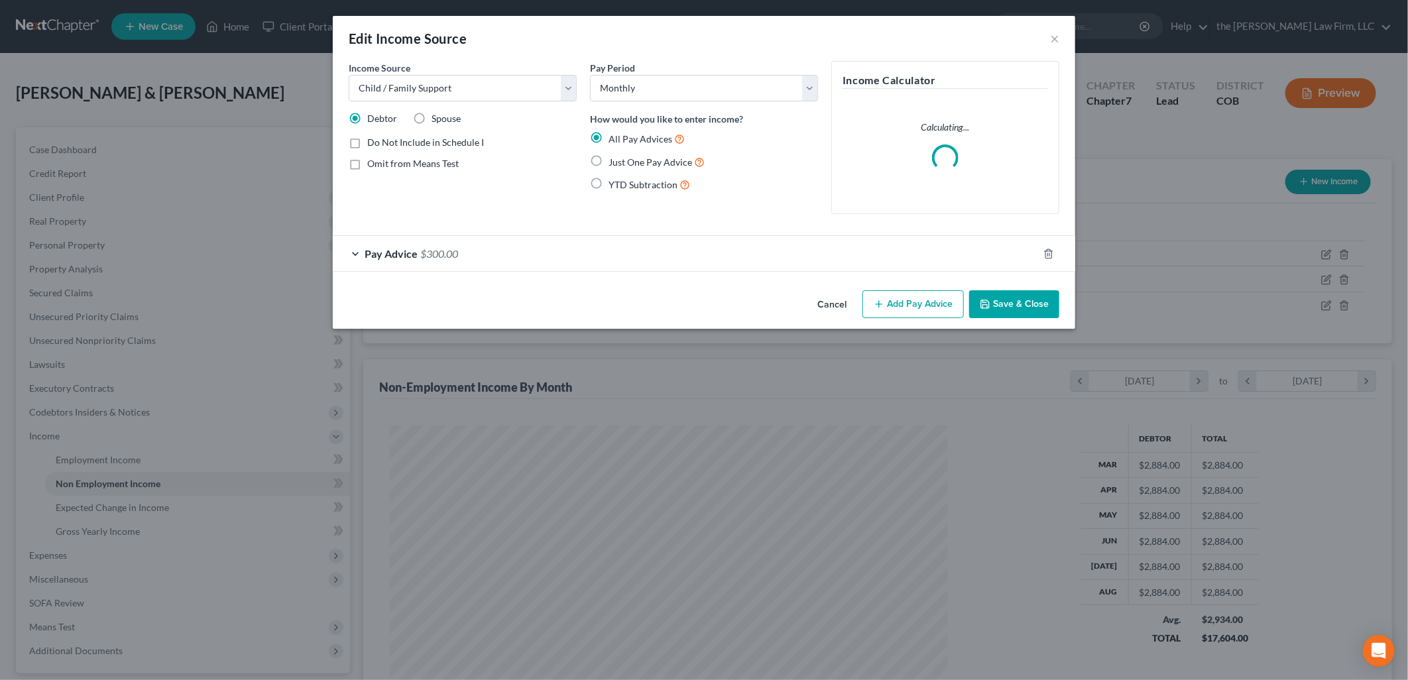
click at [497, 260] on div "Pay Advice $300.00" at bounding box center [685, 253] width 705 height 35
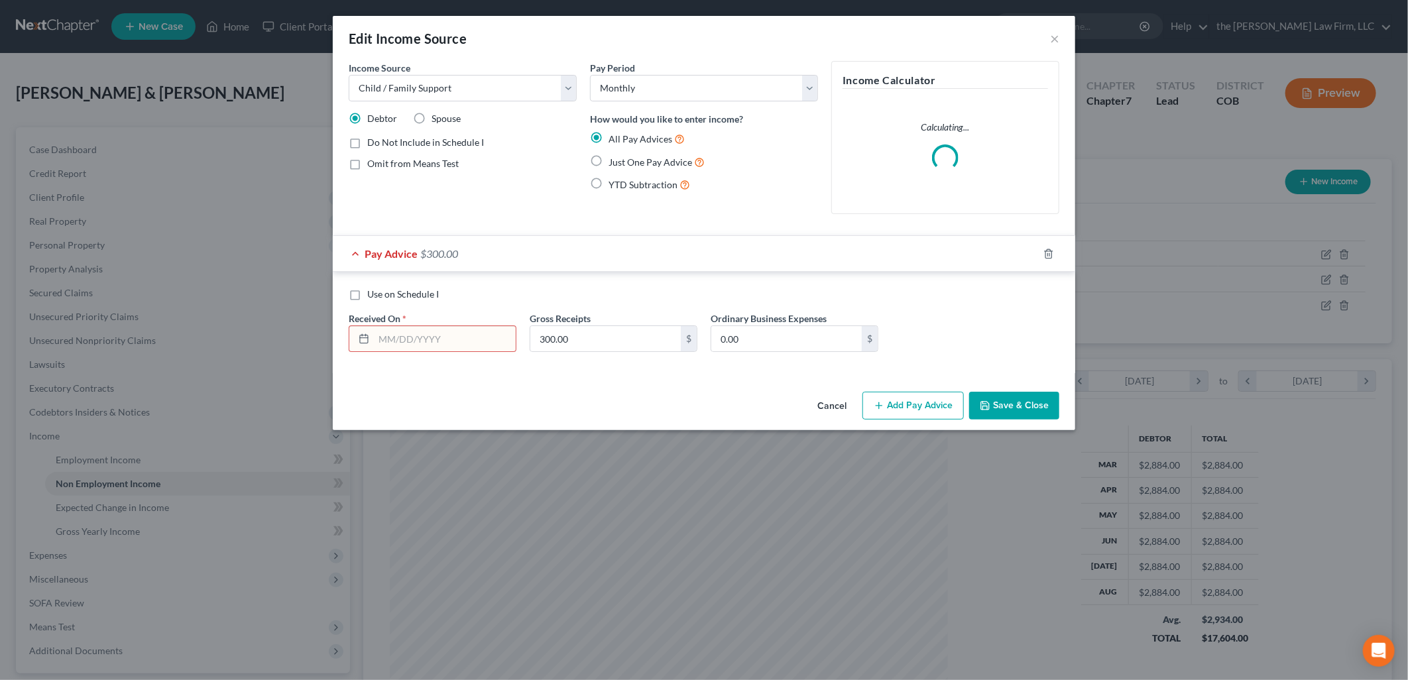
click at [454, 342] on input "text" at bounding box center [445, 338] width 142 height 25
type input "[DATE]"
click at [911, 402] on button "Add Pay Advice" at bounding box center [912, 406] width 101 height 28
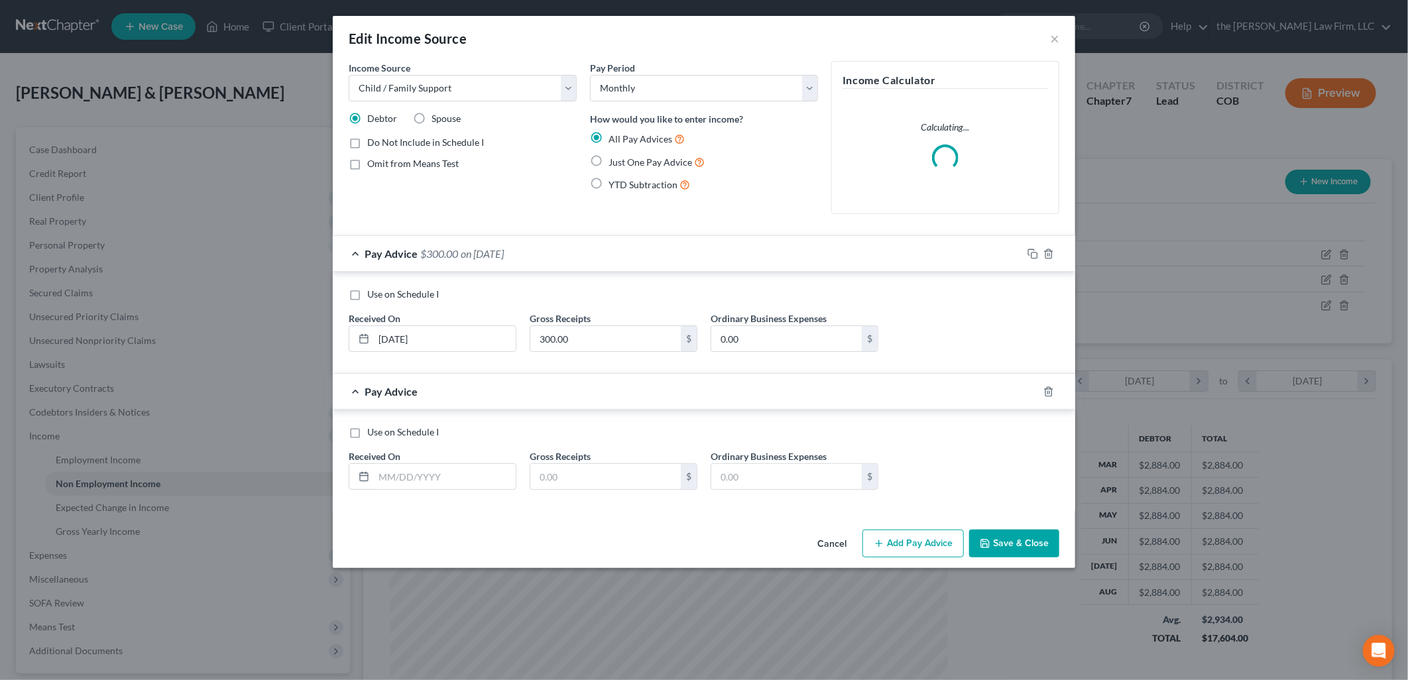
click at [905, 536] on button "Add Pay Advice" at bounding box center [912, 544] width 101 height 28
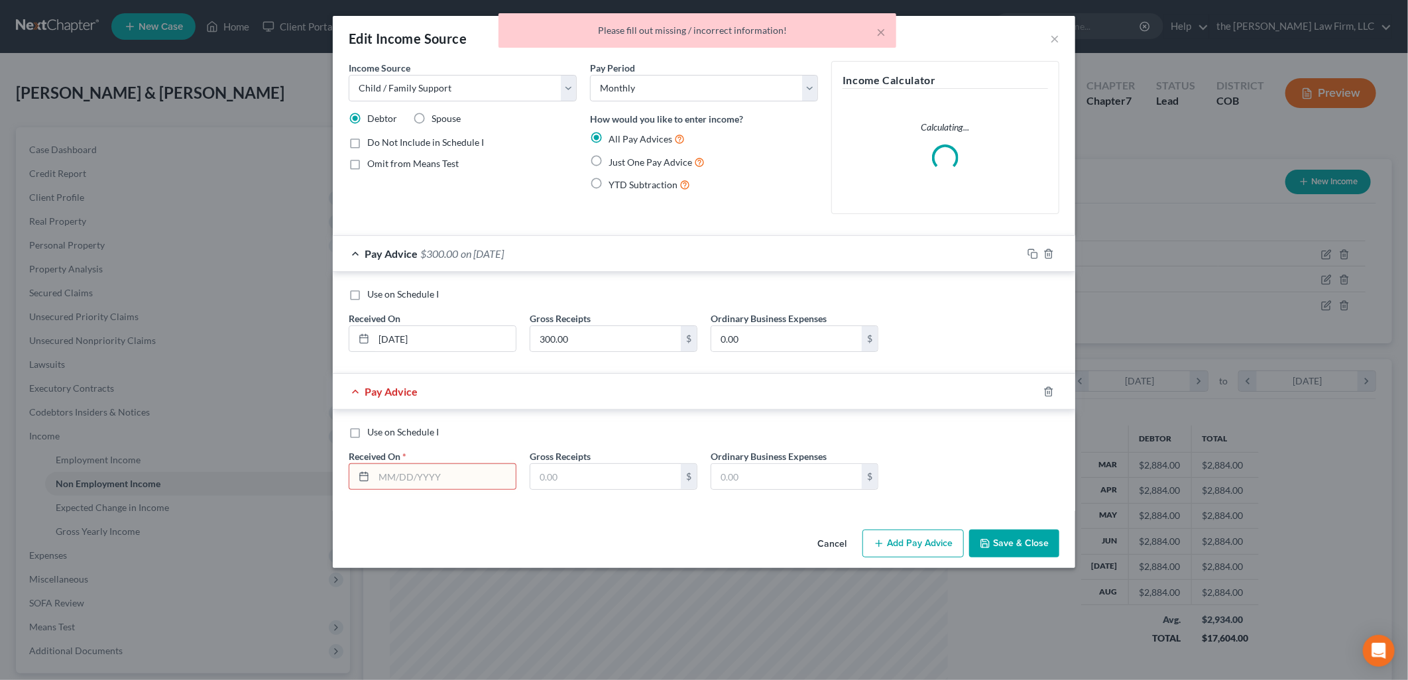
click at [887, 552] on button "Add Pay Advice" at bounding box center [912, 544] width 101 height 28
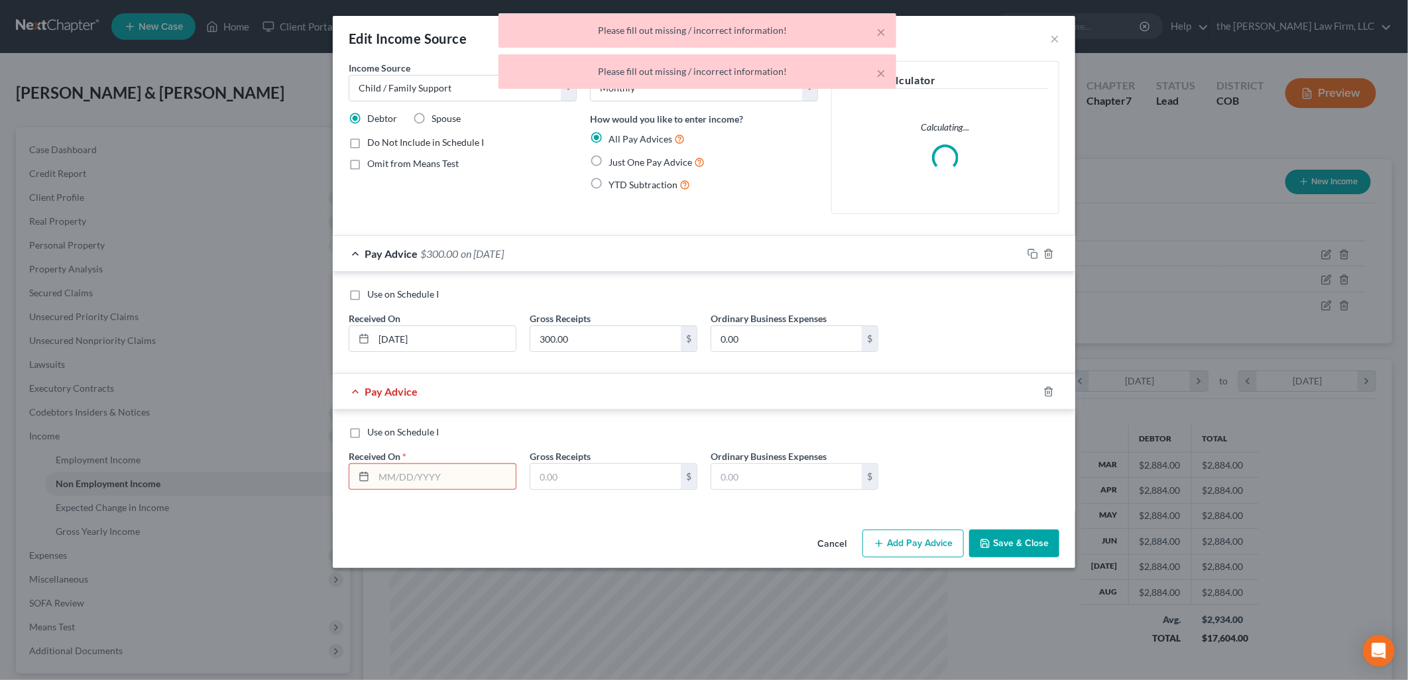
click at [409, 475] on input "text" at bounding box center [445, 476] width 142 height 25
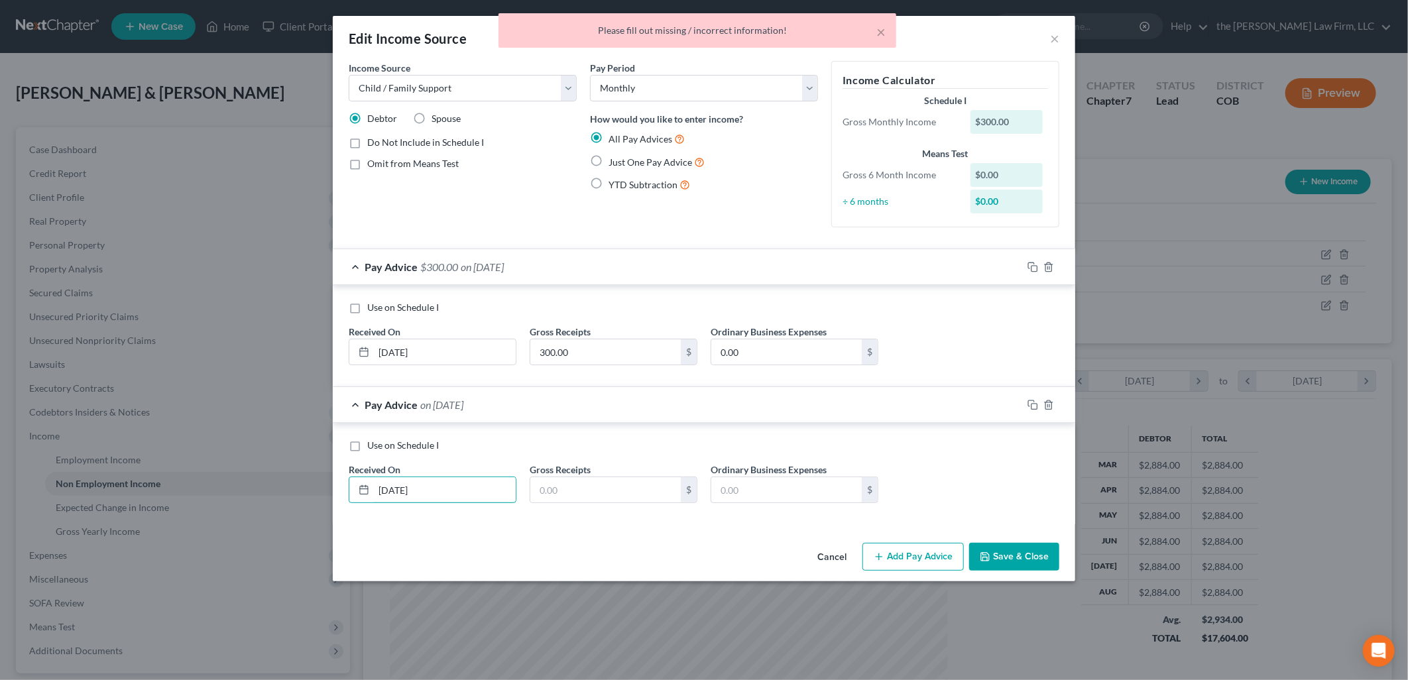
type input "[DATE]"
click at [909, 549] on button "Add Pay Advice" at bounding box center [912, 557] width 101 height 28
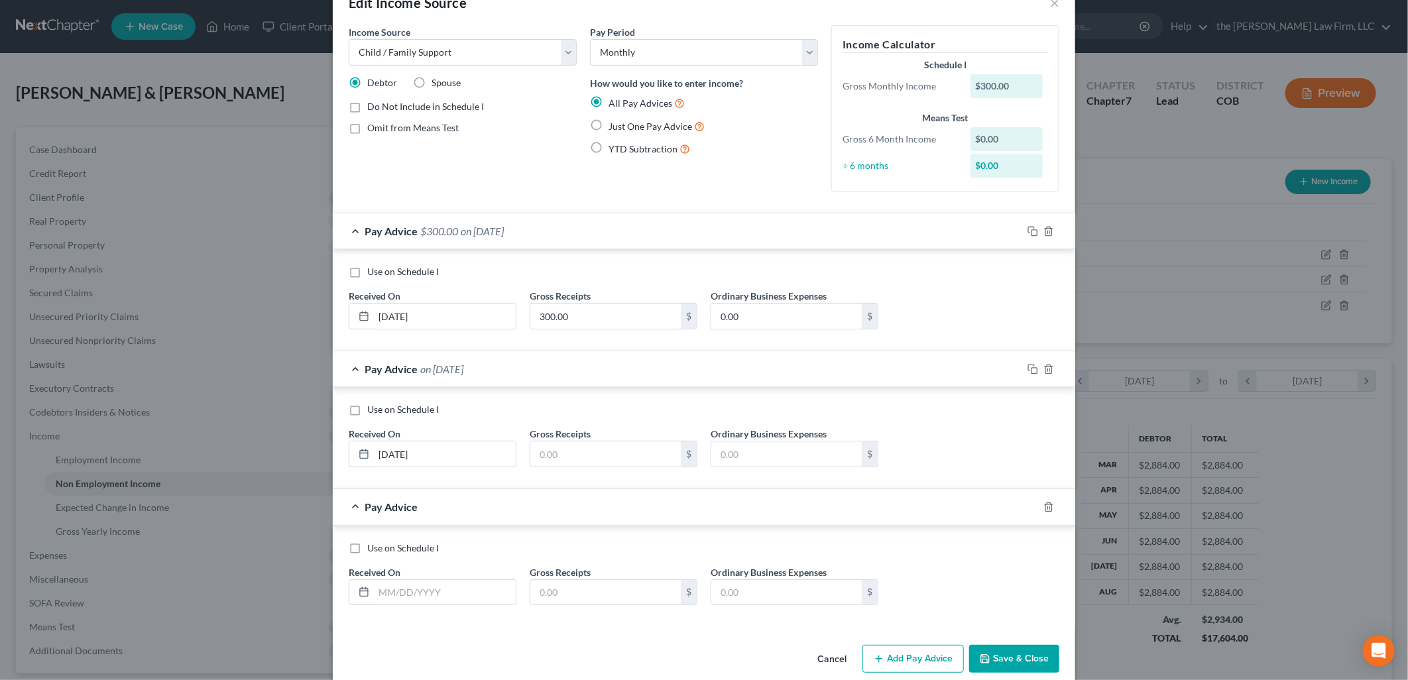
scroll to position [55, 0]
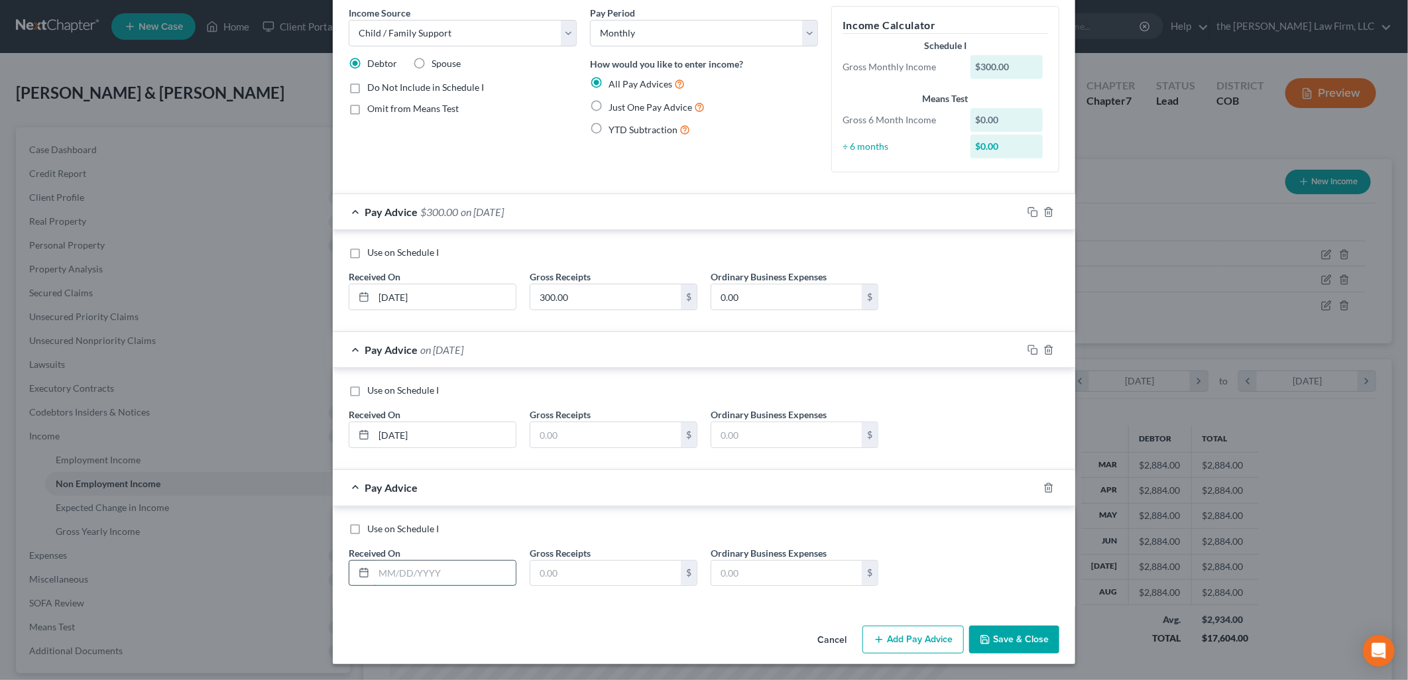
click at [460, 561] on input "text" at bounding box center [445, 573] width 142 height 25
type input "[DATE]"
click at [905, 637] on button "Add Pay Advice" at bounding box center [912, 640] width 101 height 28
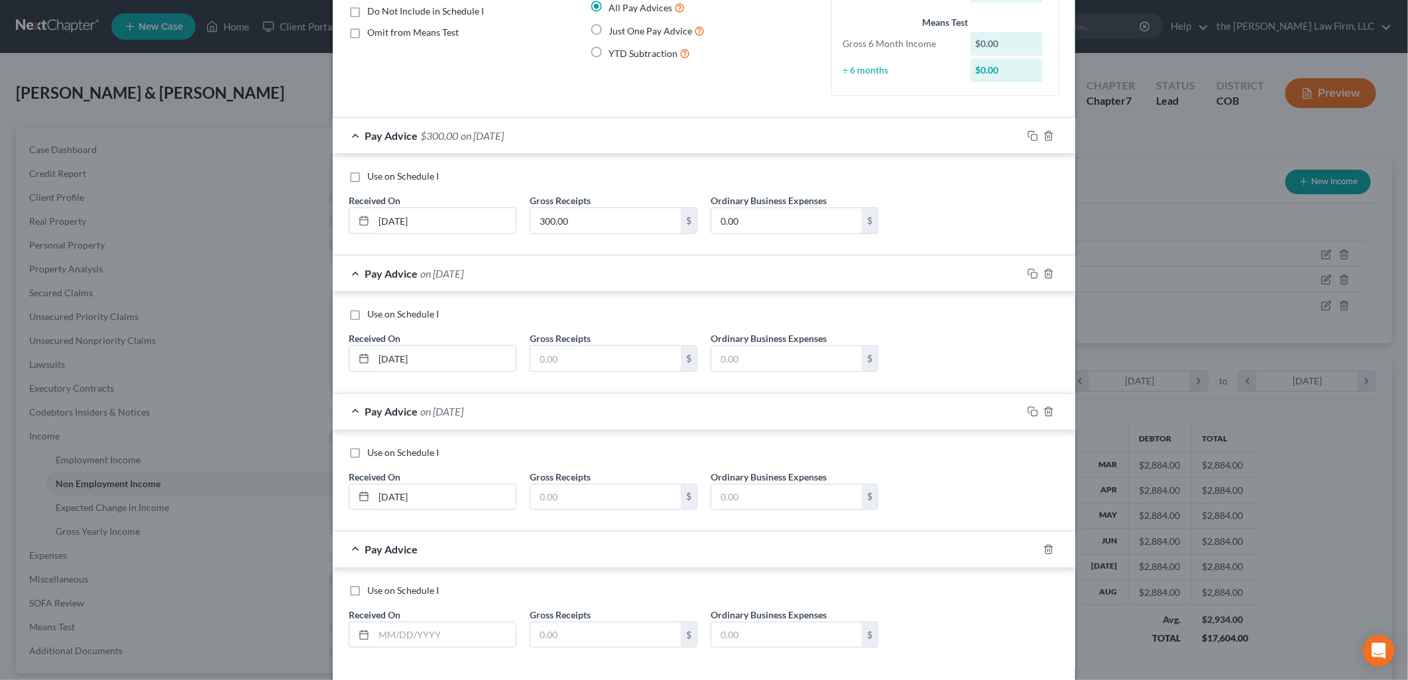
scroll to position [194, 0]
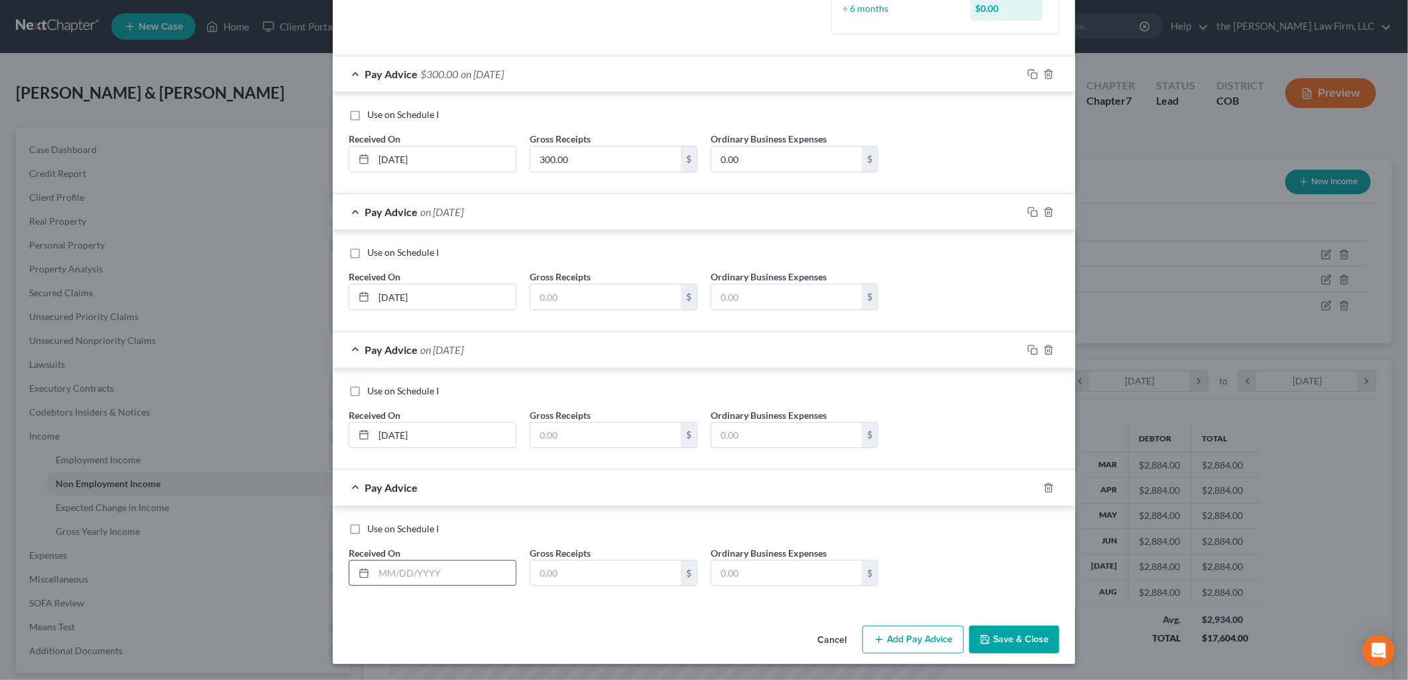
click at [484, 561] on input "text" at bounding box center [445, 573] width 142 height 25
type input "[DATE]"
click at [901, 636] on button "Add Pay Advice" at bounding box center [912, 640] width 101 height 28
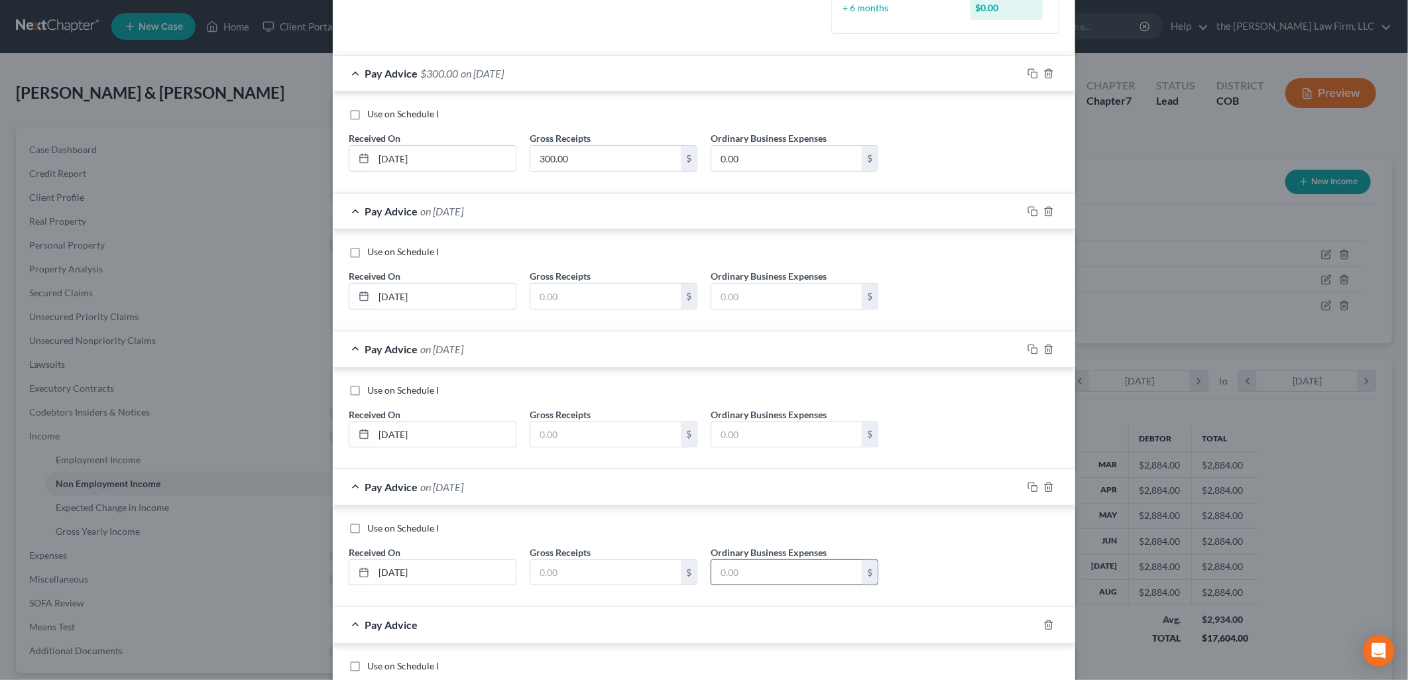
scroll to position [331, 0]
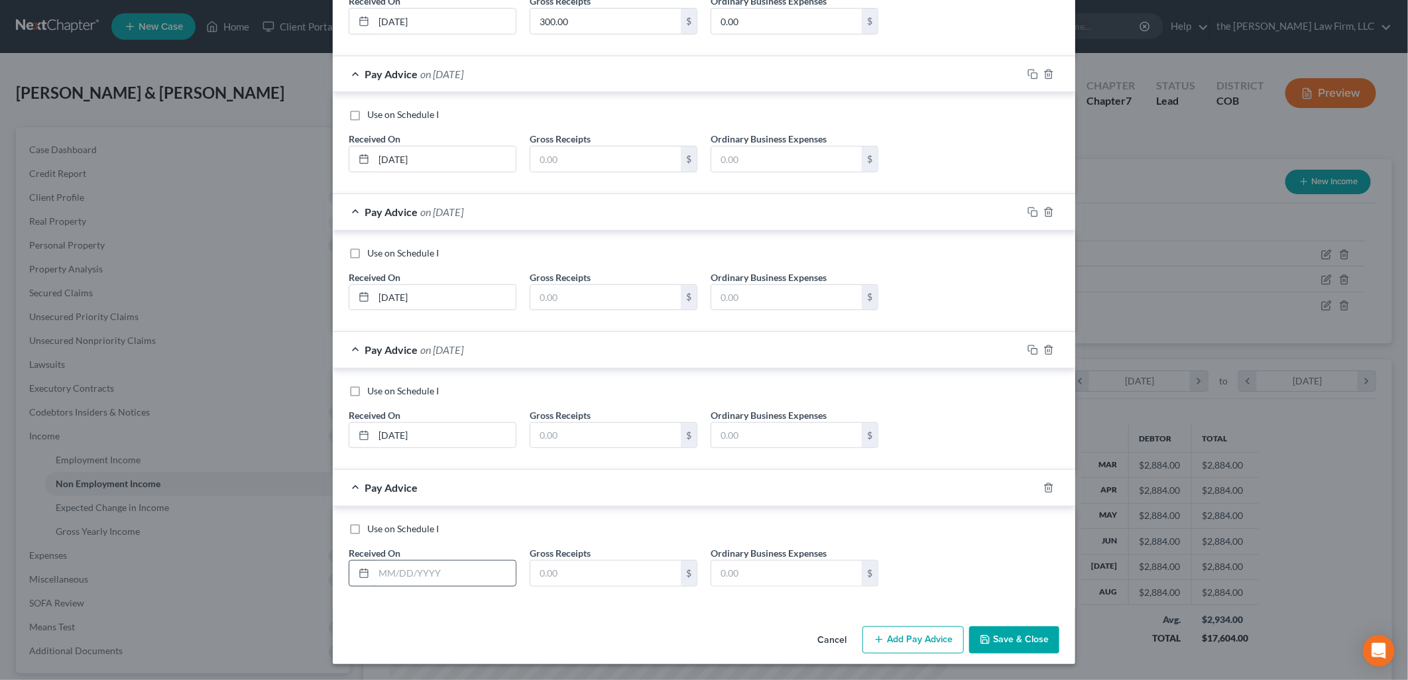
click at [438, 577] on input "text" at bounding box center [445, 573] width 142 height 25
type input "[DATE]"
click at [937, 645] on button "Add Pay Advice" at bounding box center [912, 640] width 101 height 28
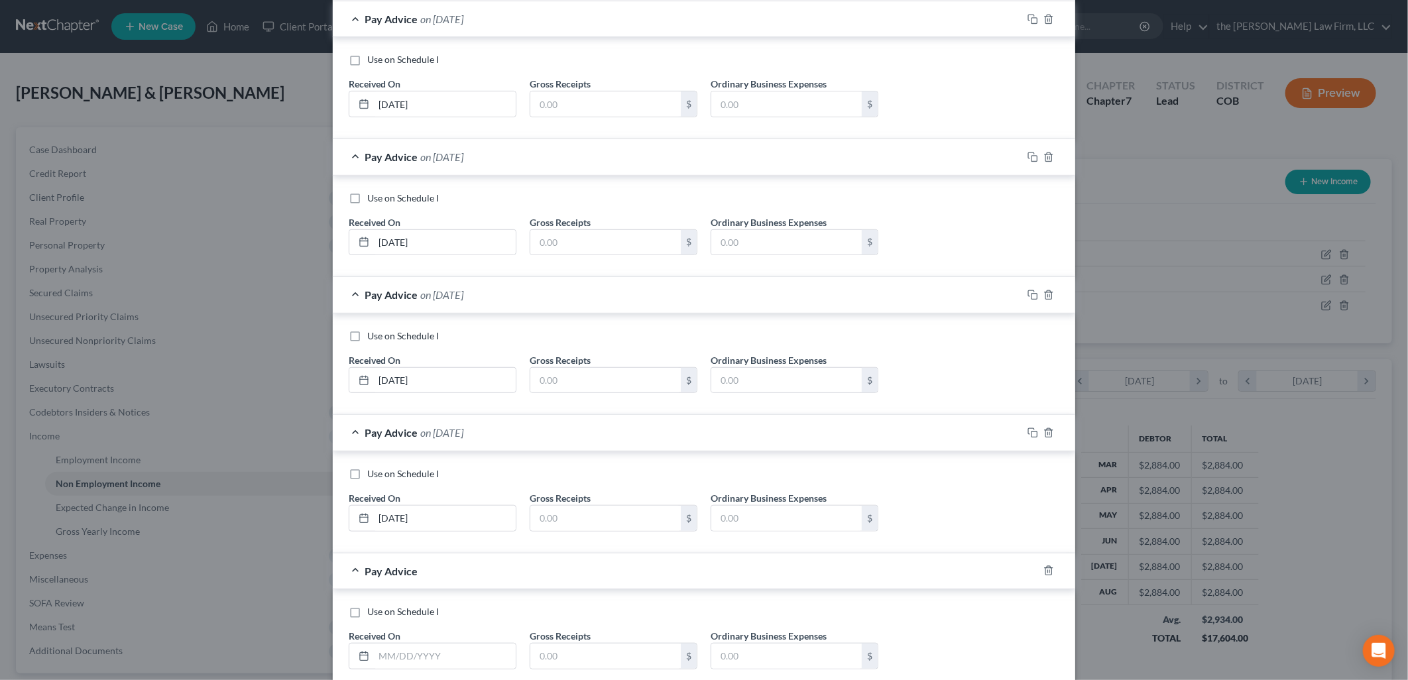
scroll to position [469, 0]
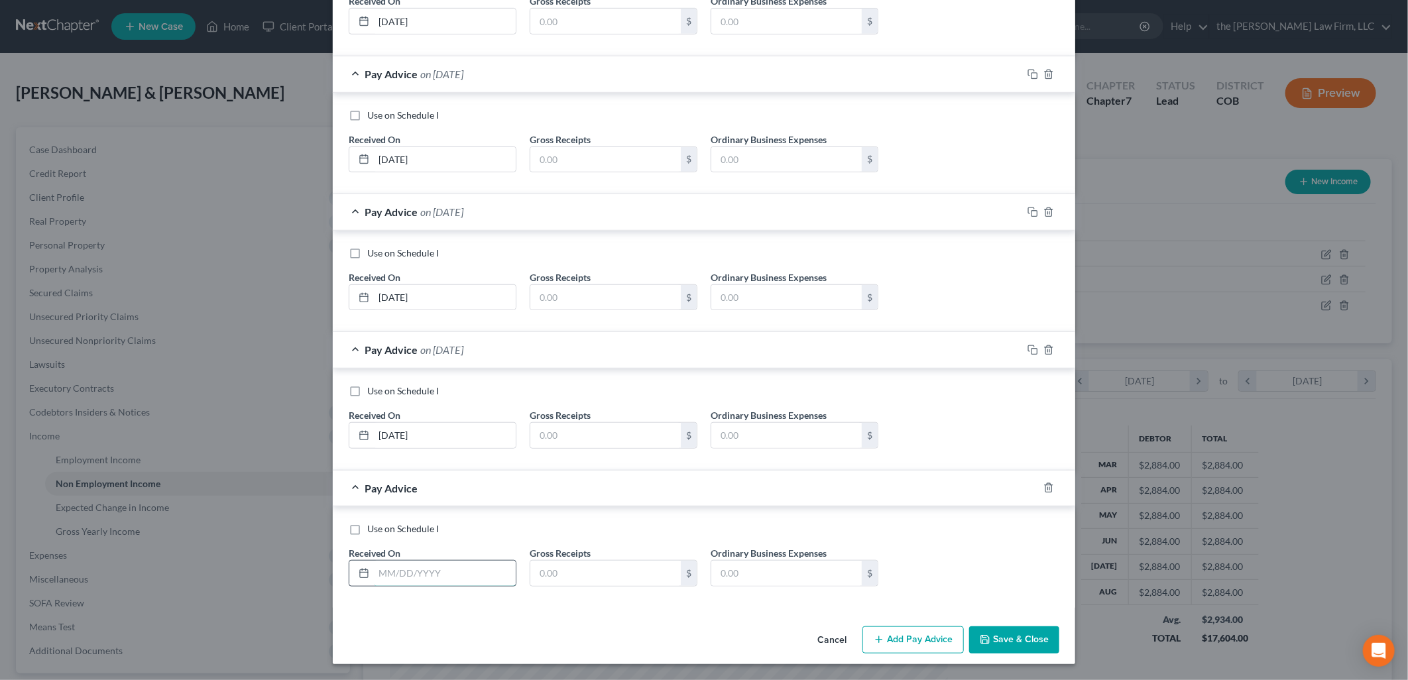
click at [408, 573] on input "text" at bounding box center [445, 573] width 142 height 25
type input "[DATE]"
click at [904, 643] on button "Add Pay Advice" at bounding box center [912, 640] width 101 height 28
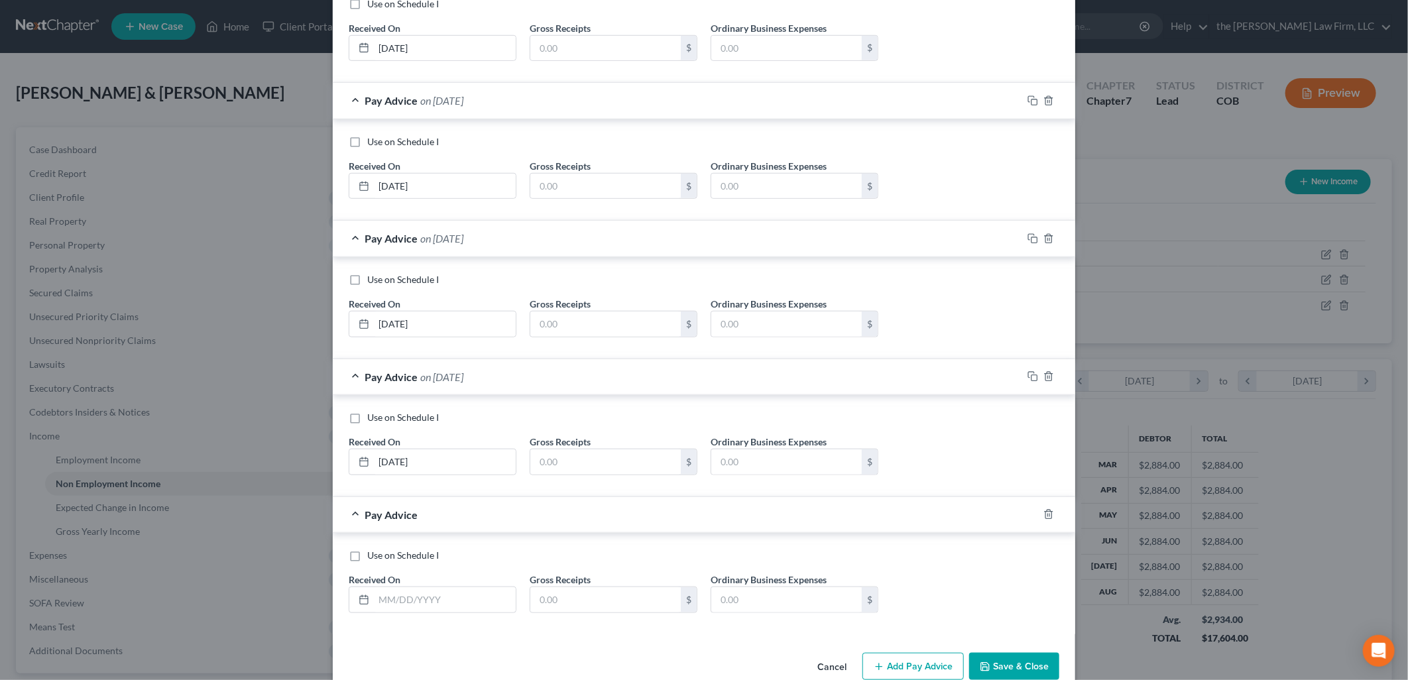
scroll to position [608, 0]
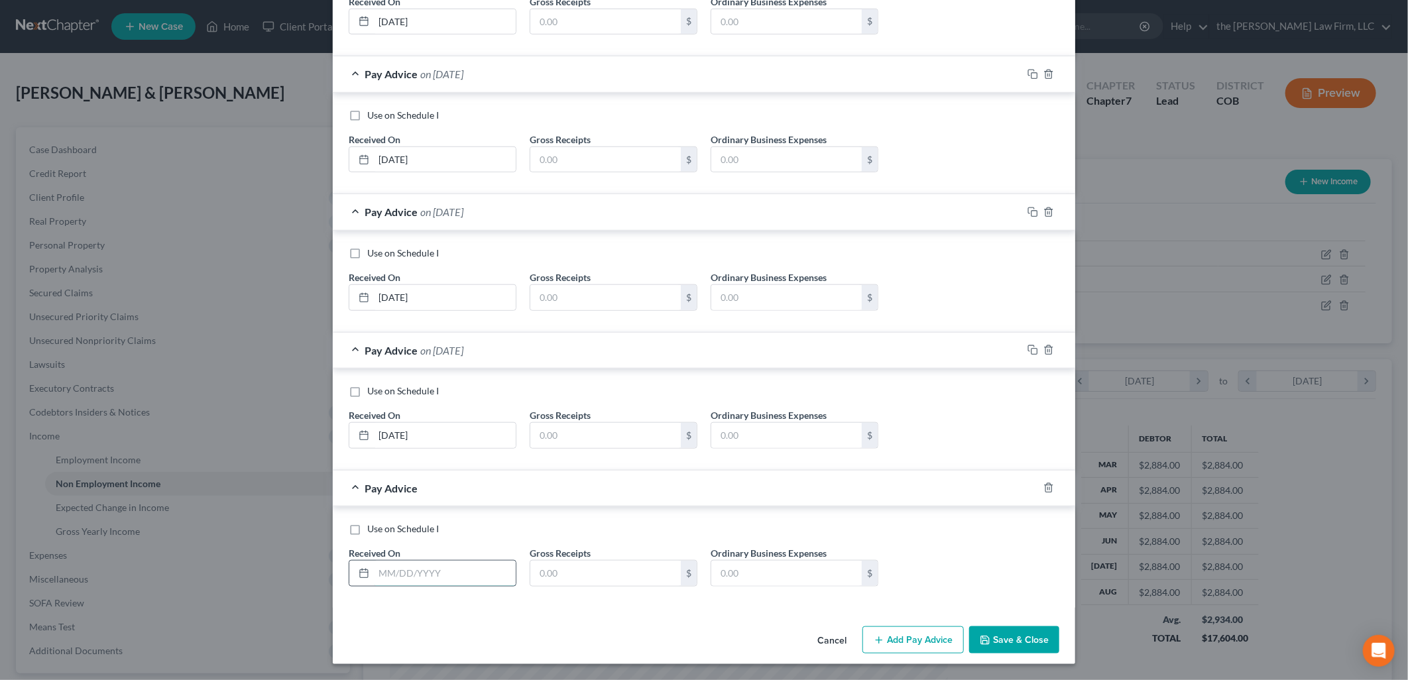
click at [414, 577] on input "text" at bounding box center [445, 573] width 142 height 25
type input "[DATE]"
click at [623, 572] on input "text" at bounding box center [605, 573] width 150 height 25
drag, startPoint x: 623, startPoint y: 572, endPoint x: 303, endPoint y: 513, distance: 325.5
click at [303, 513] on div "Edit Income Source × Income Source * Select Unemployment Disability (from emplo…" at bounding box center [704, 340] width 1408 height 680
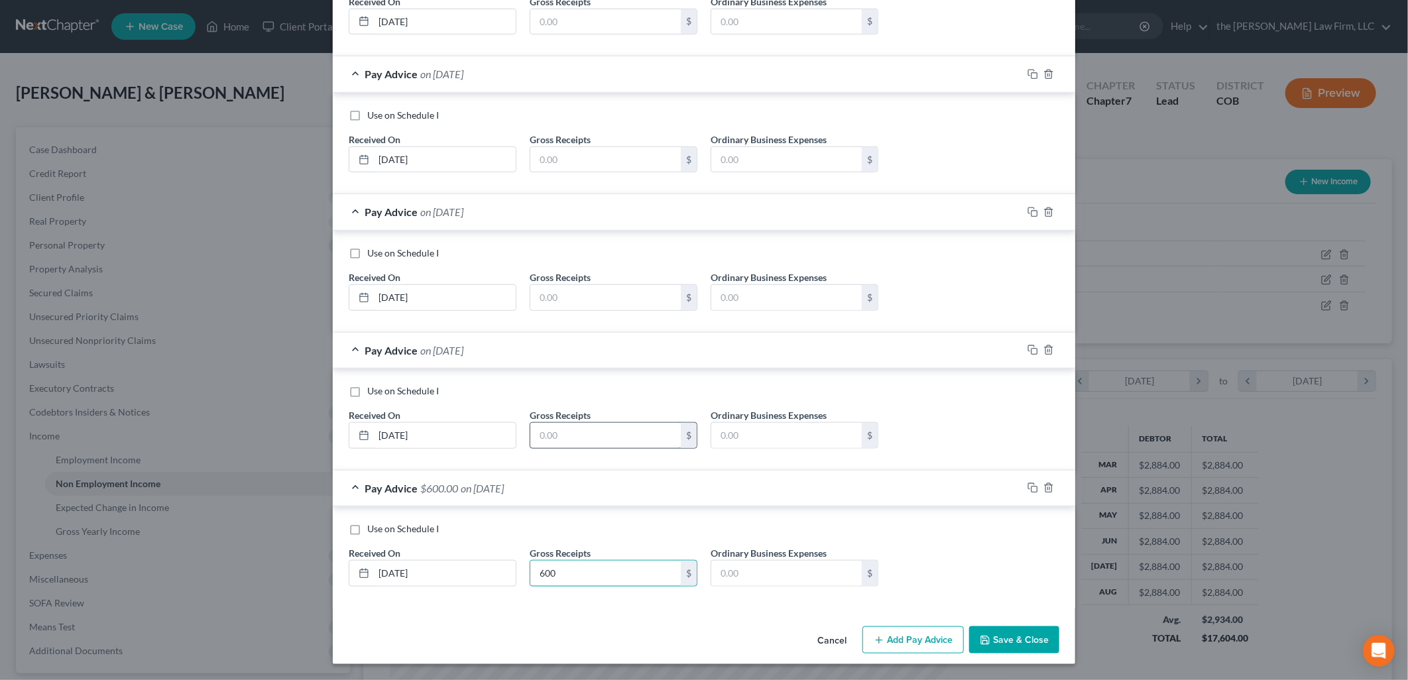
type input "600"
click at [577, 433] on input "text" at bounding box center [605, 435] width 150 height 25
paste input "600"
type input "600"
click at [585, 294] on input "text" at bounding box center [605, 297] width 150 height 25
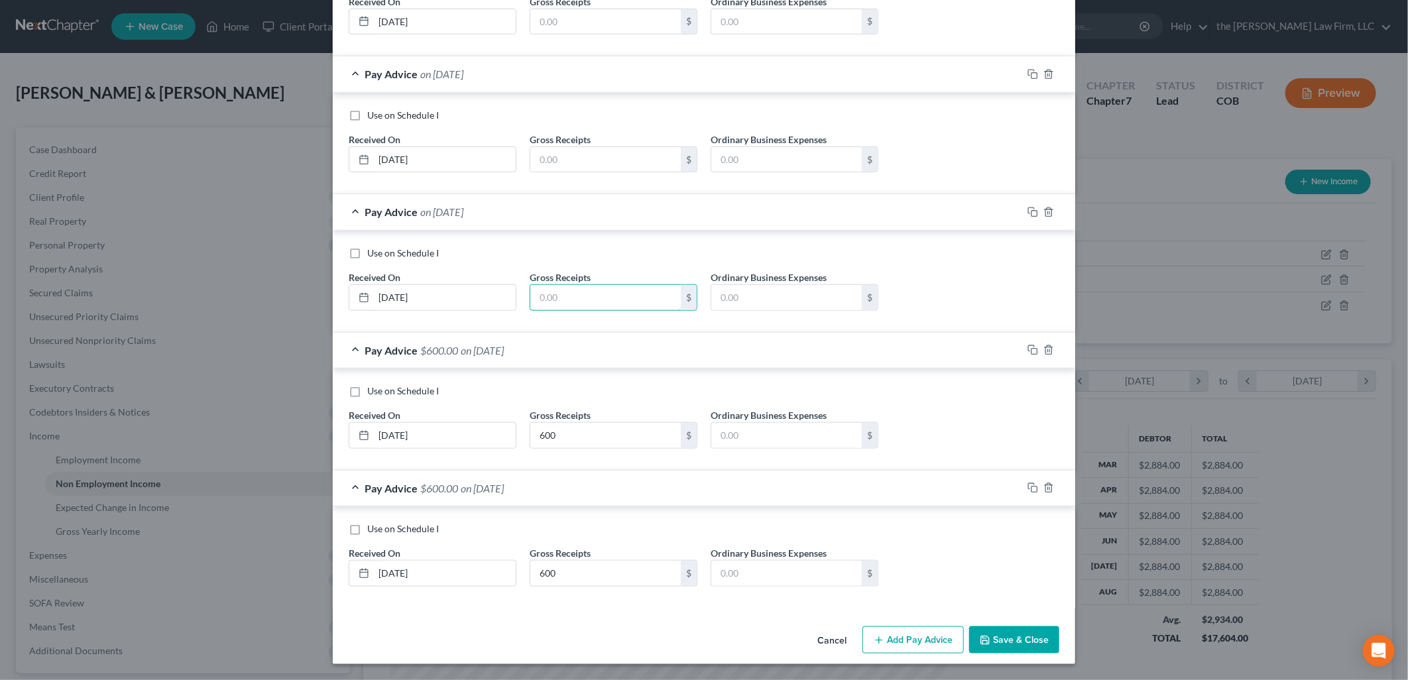
paste input "600"
type input "600"
click at [551, 151] on input "text" at bounding box center [605, 159] width 150 height 25
paste input "600"
type input "600"
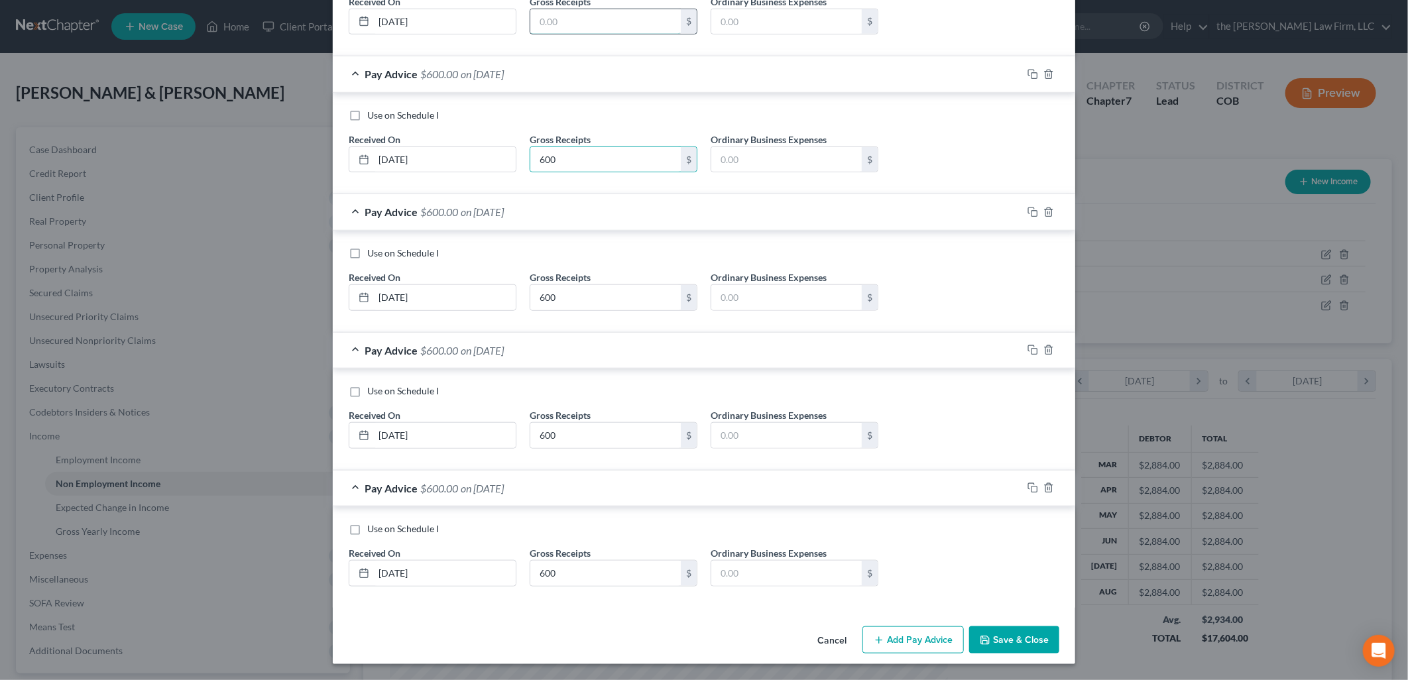
click at [578, 25] on input "text" at bounding box center [605, 21] width 150 height 25
paste input "600"
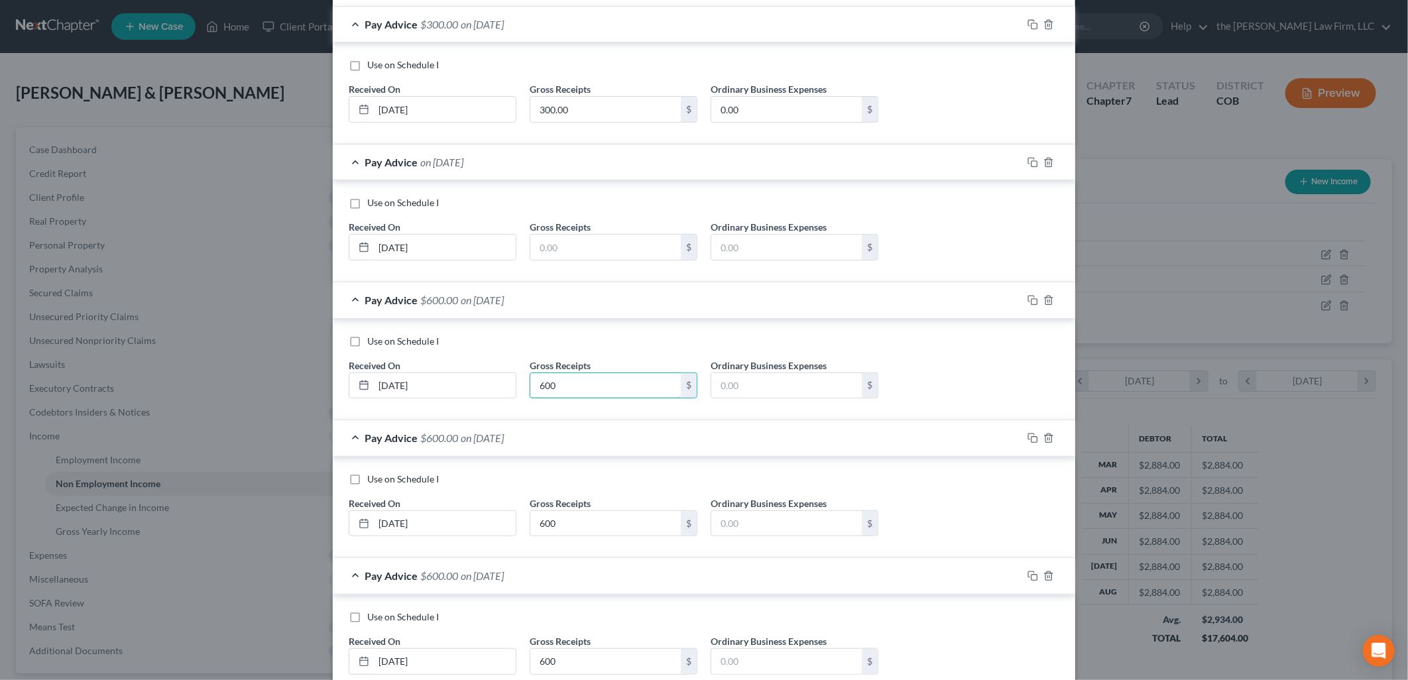
scroll to position [240, 0]
type input "600"
click at [560, 248] on input "text" at bounding box center [605, 249] width 150 height 25
paste input "600"
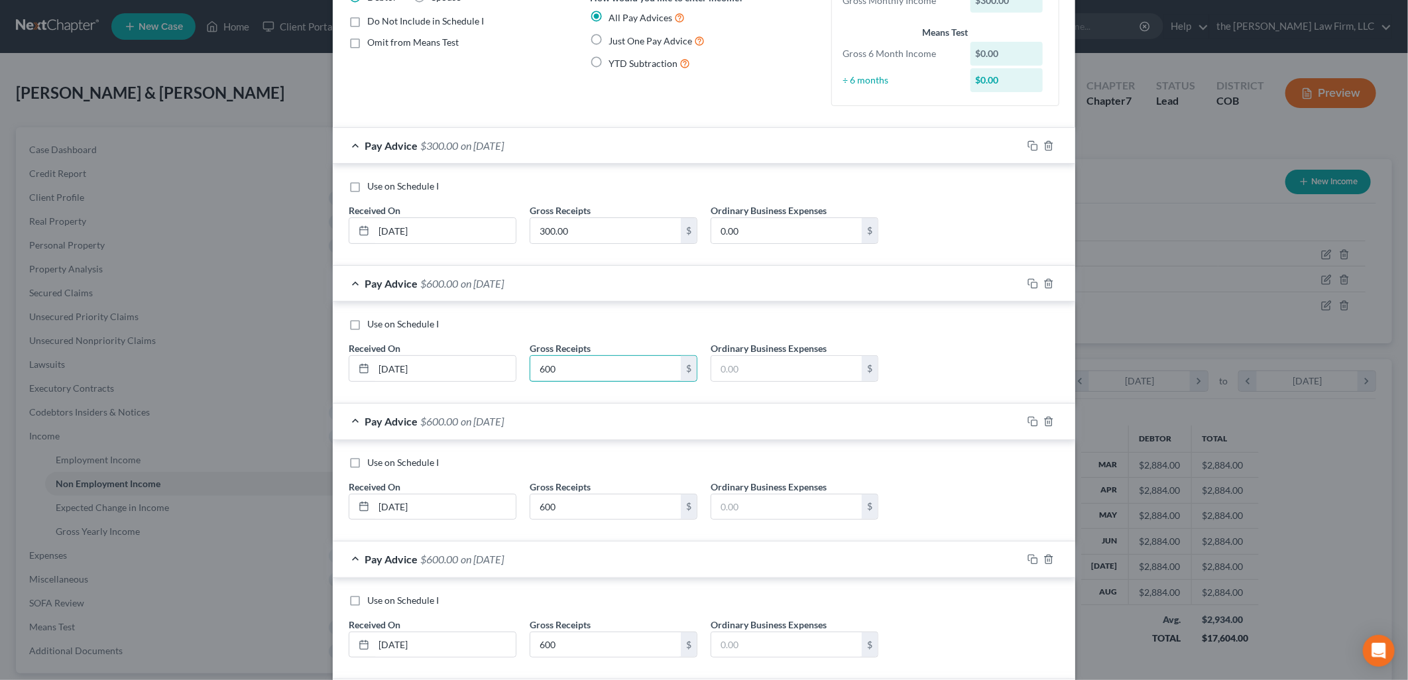
scroll to position [0, 0]
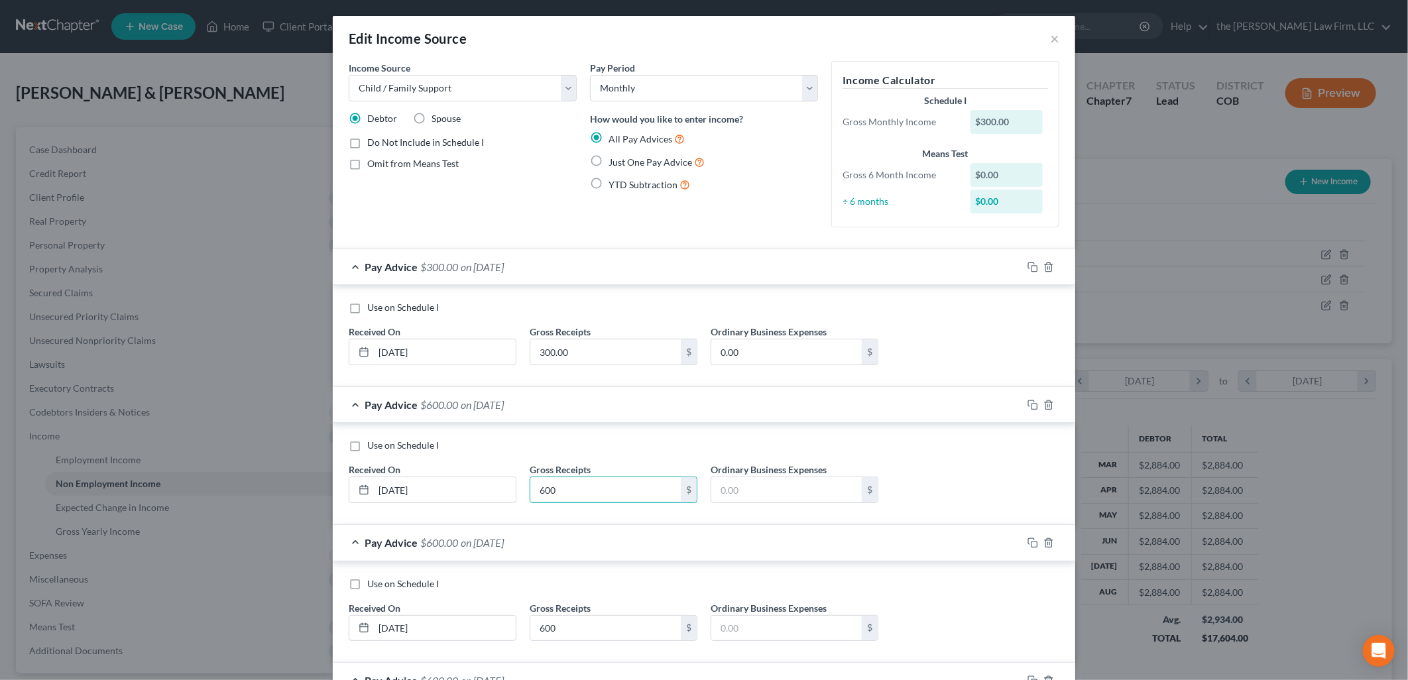
type input "600"
click at [494, 188] on div "Income Source * Select Unemployment Disability (from employer) Pension Retireme…" at bounding box center [462, 149] width 241 height 177
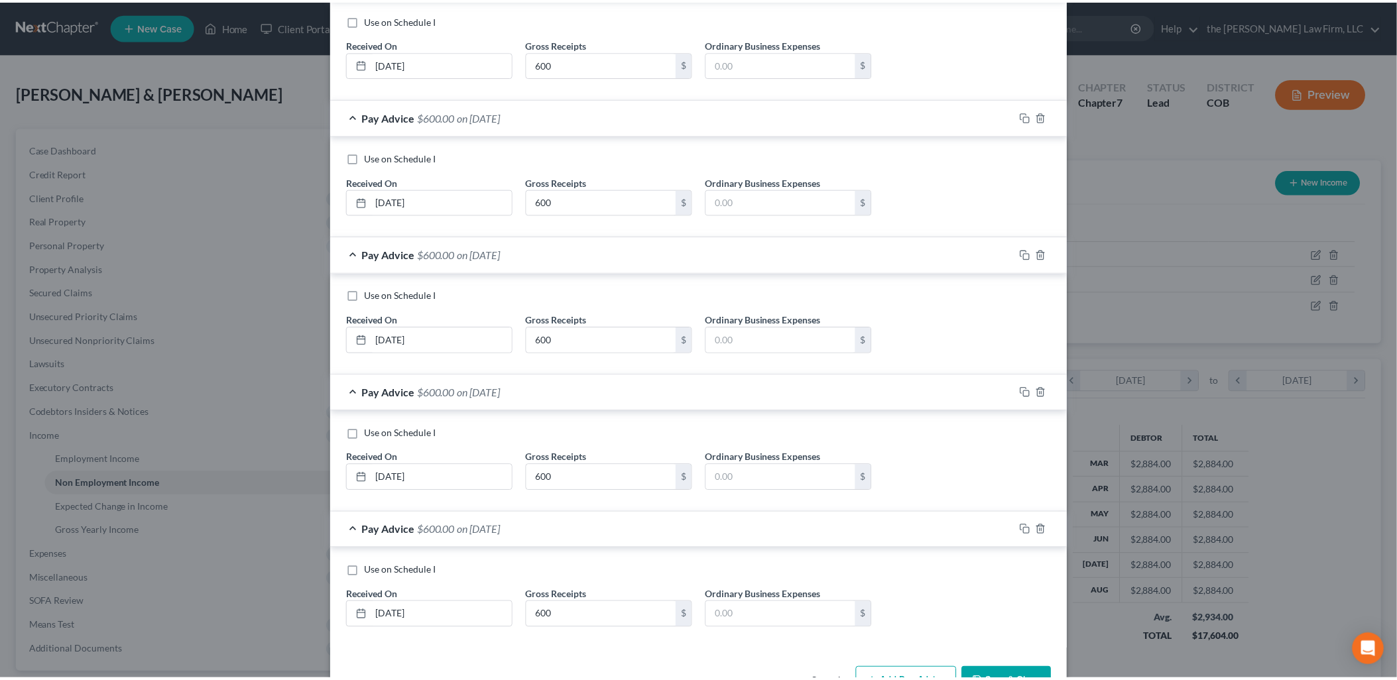
scroll to position [608, 0]
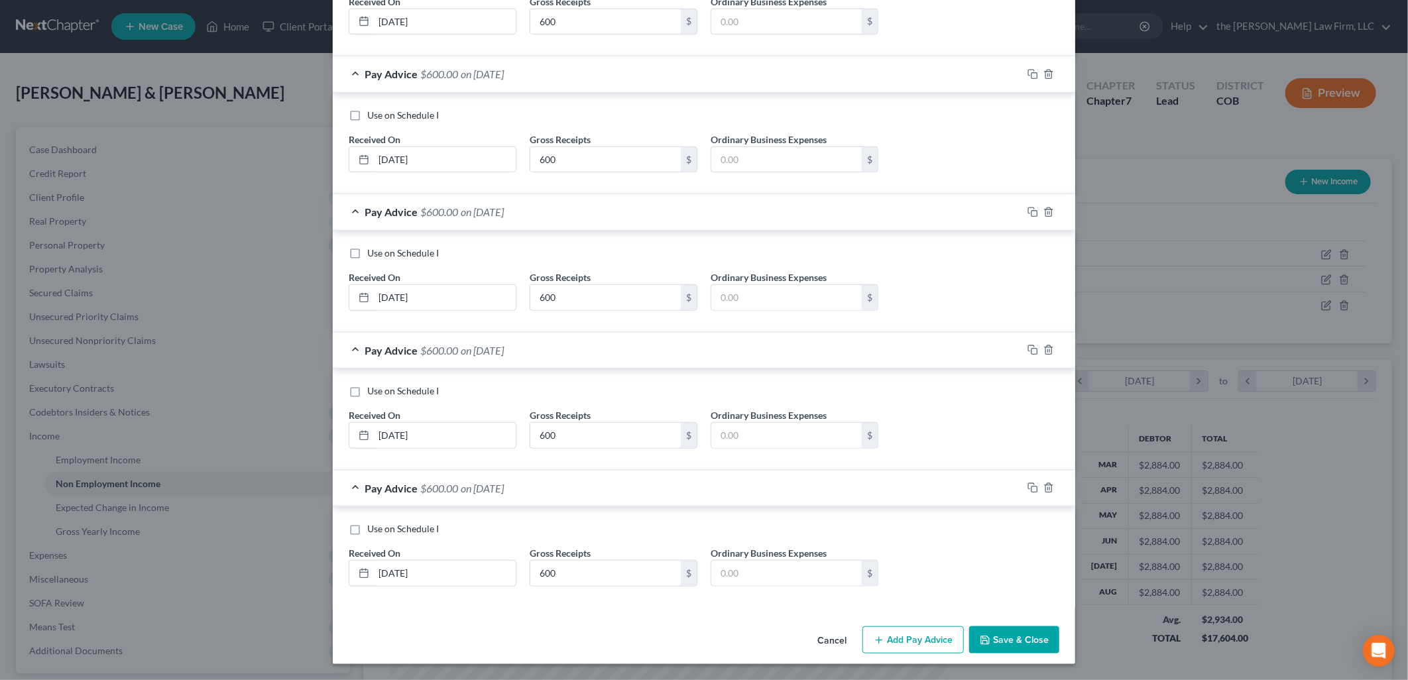
click at [995, 644] on button "Save & Close" at bounding box center [1014, 640] width 90 height 28
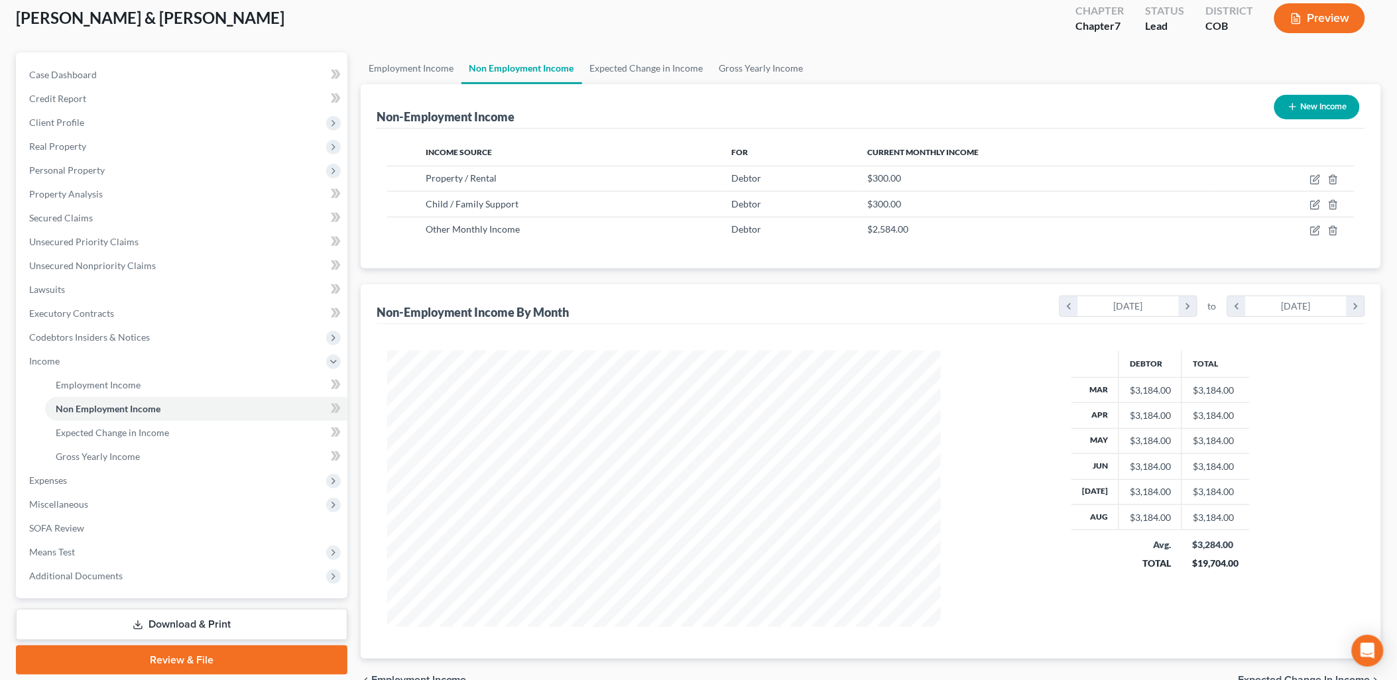
scroll to position [146, 0]
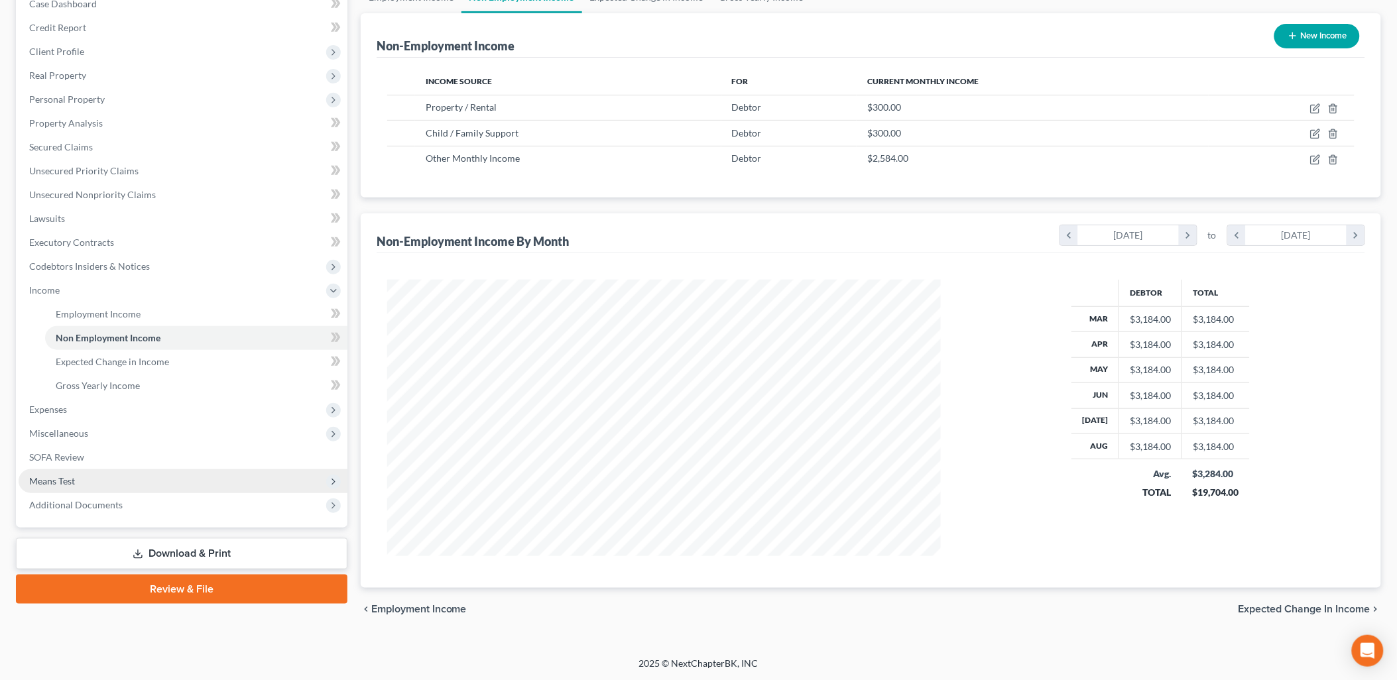
click at [58, 478] on span "Means Test" at bounding box center [52, 480] width 46 height 11
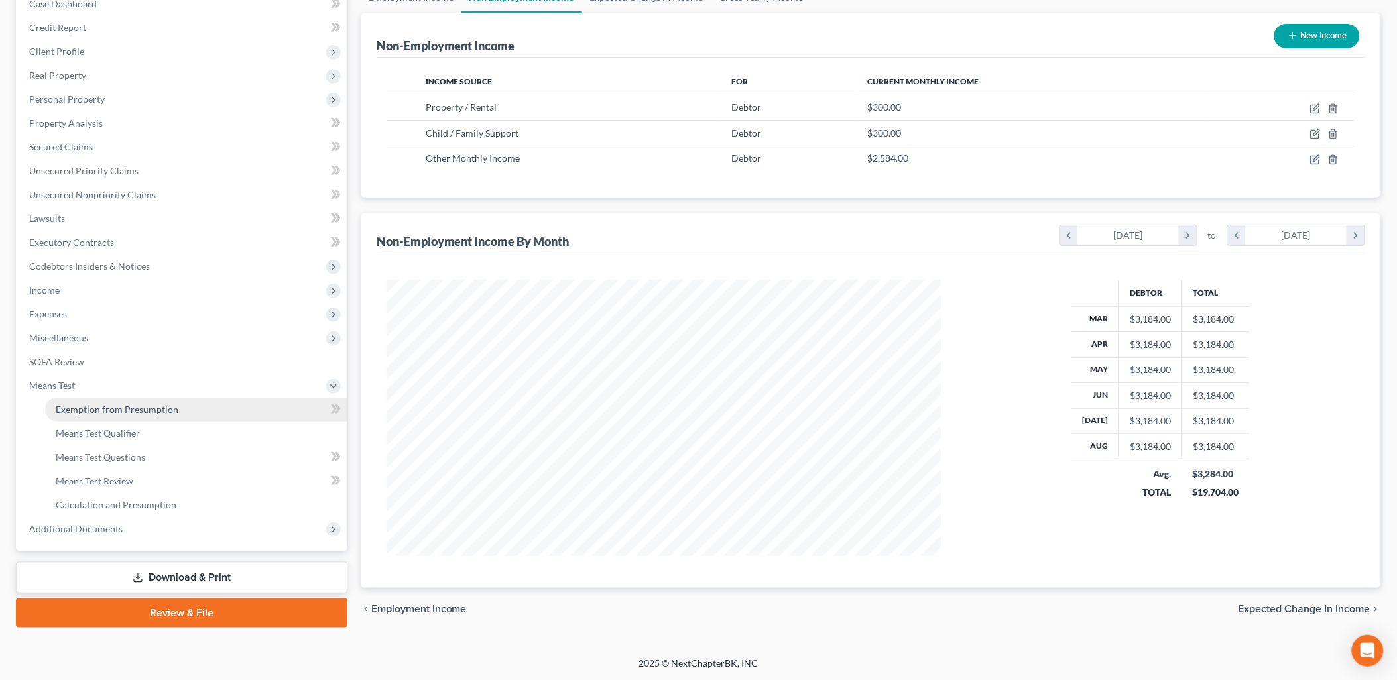
click at [115, 412] on span "Exemption from Presumption" at bounding box center [117, 409] width 123 height 11
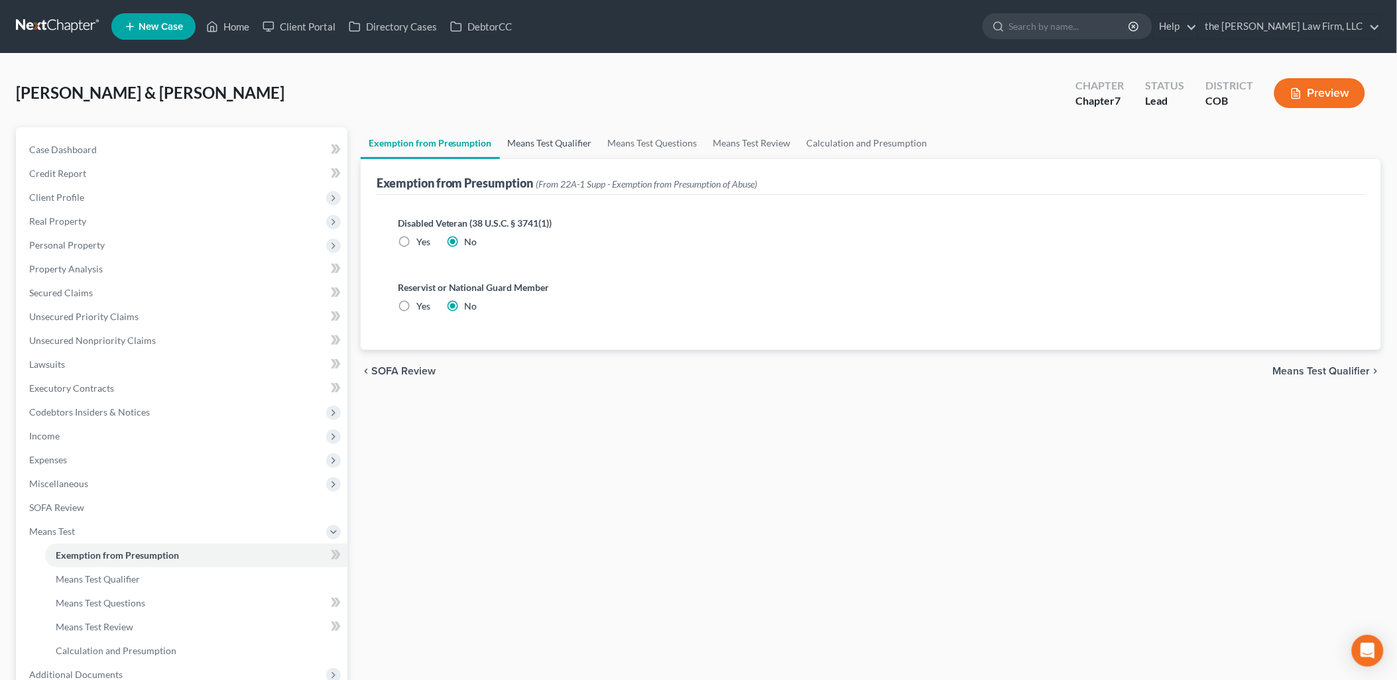
click at [538, 144] on link "Means Test Qualifier" at bounding box center [550, 143] width 100 height 32
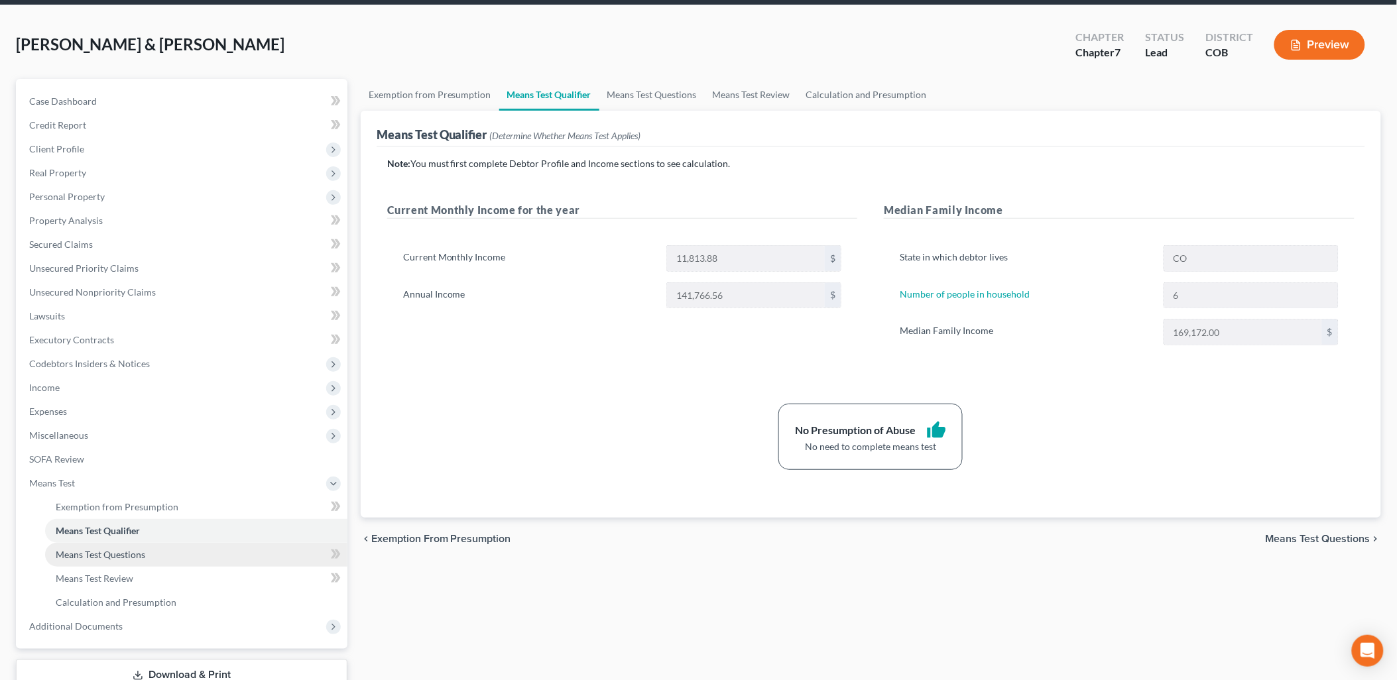
scroll to position [74, 0]
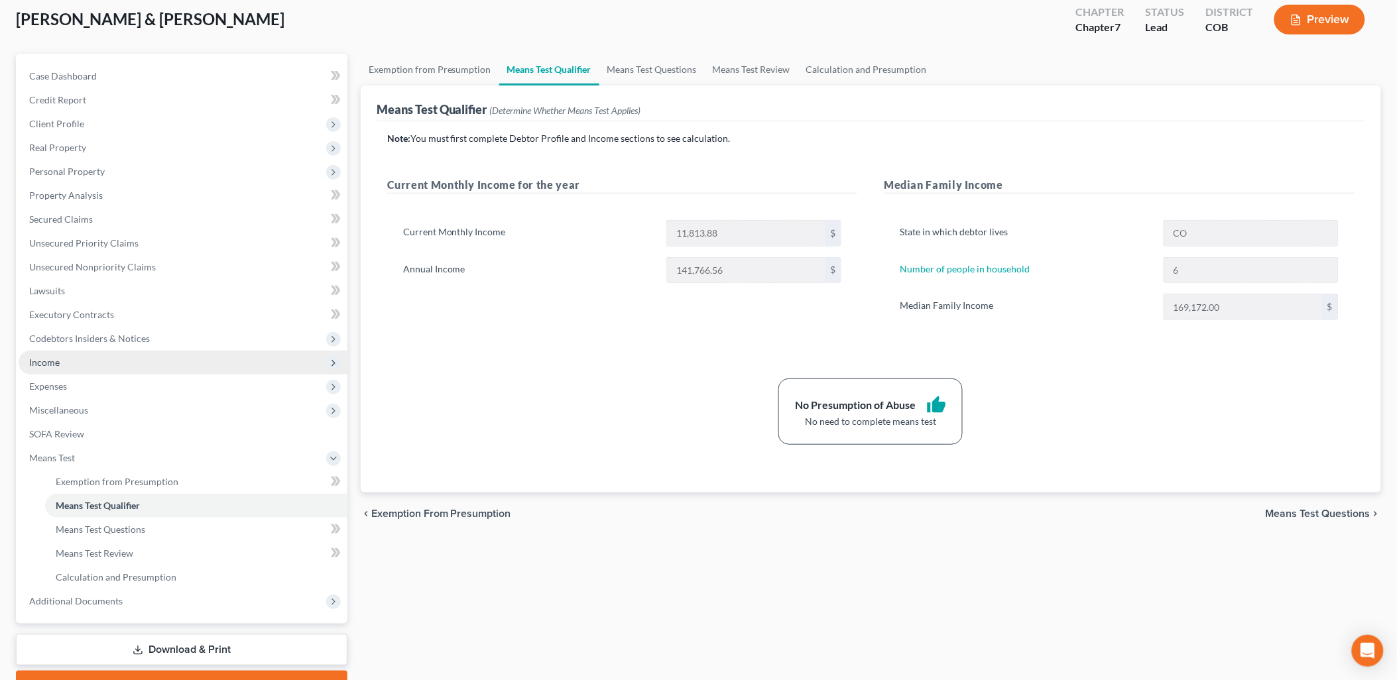
click at [61, 359] on span "Income" at bounding box center [183, 363] width 329 height 24
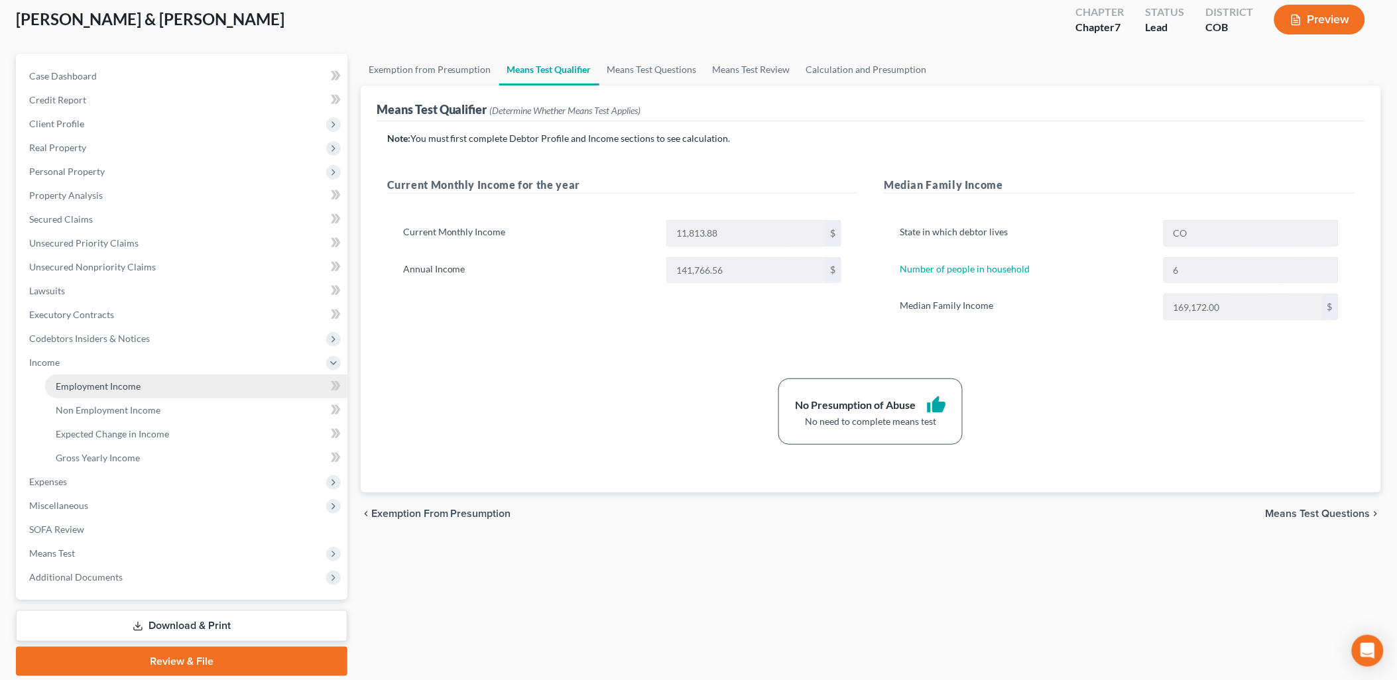
click at [142, 386] on link "Employment Income" at bounding box center [196, 386] width 302 height 24
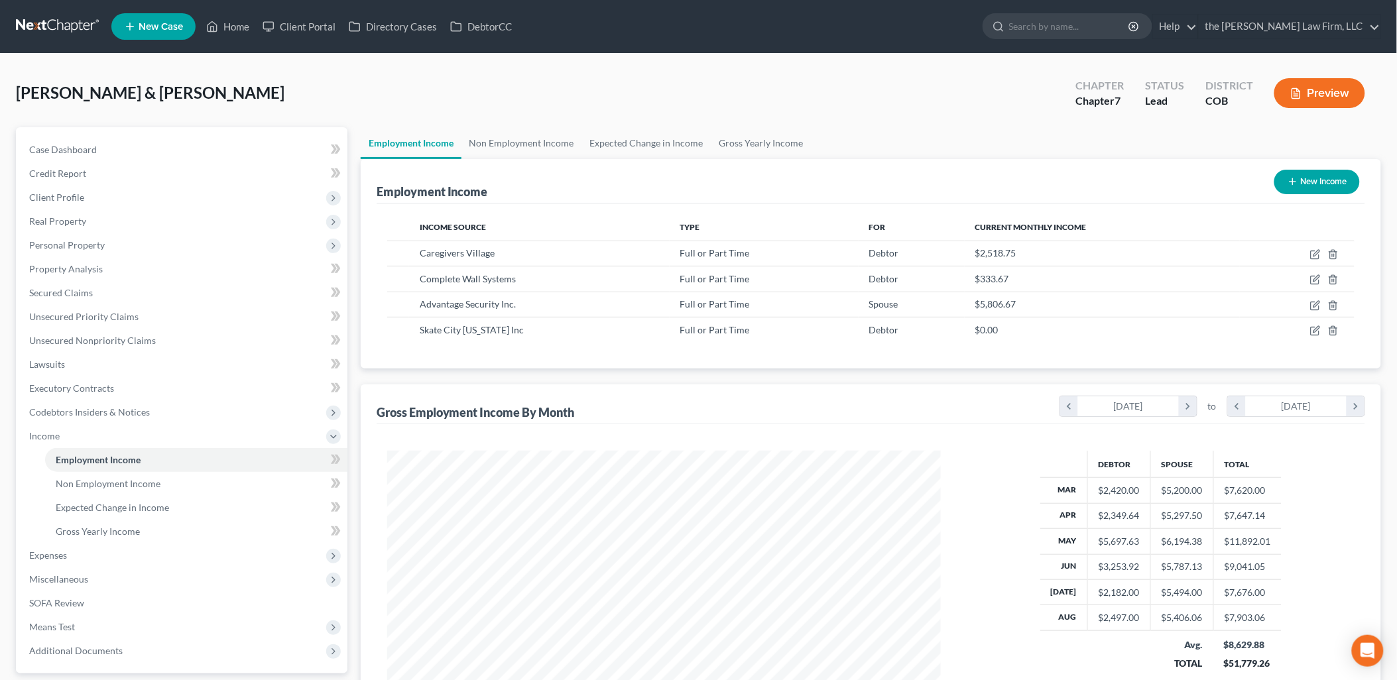
scroll to position [276, 580]
